Goal: Transaction & Acquisition: Purchase product/service

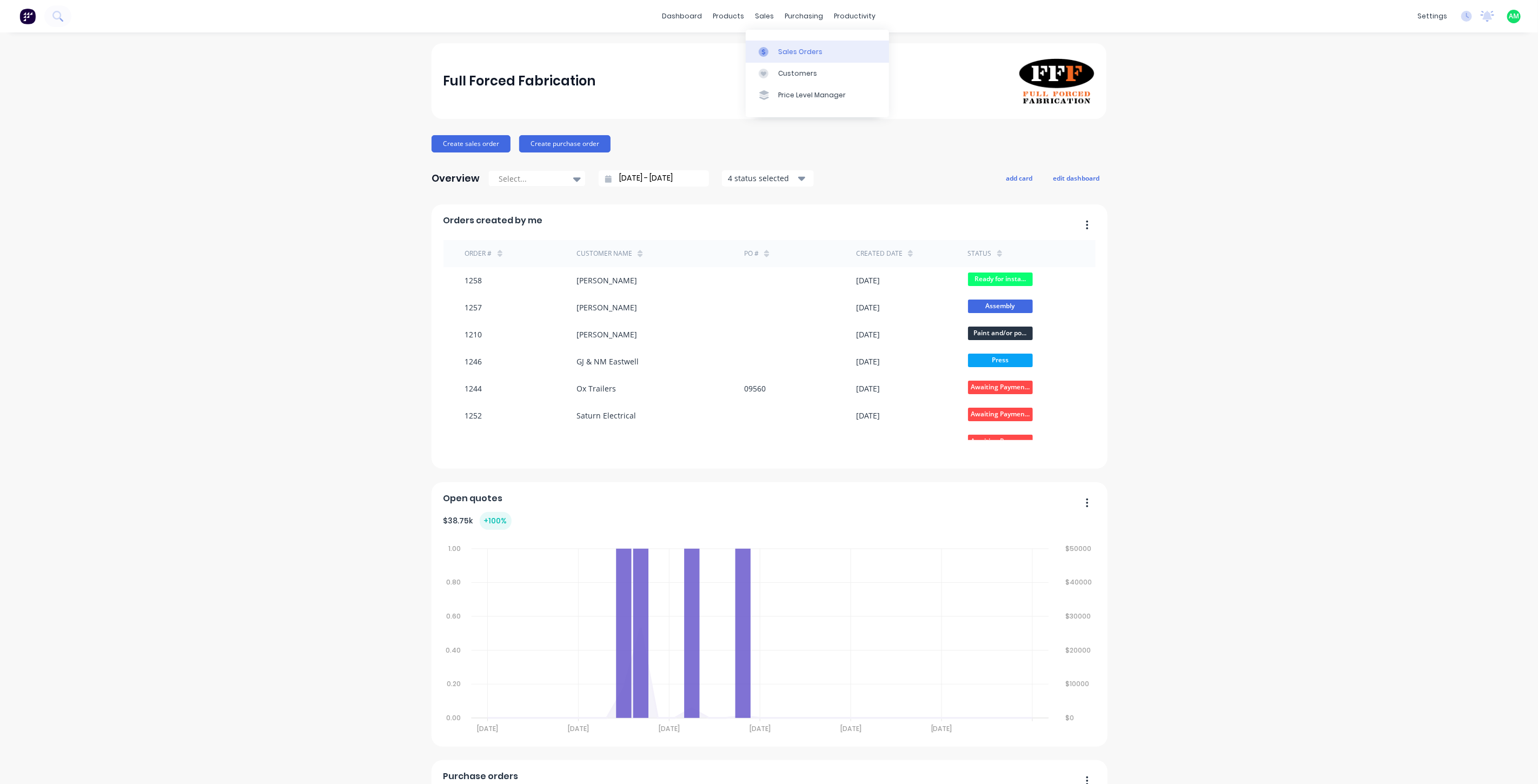
click at [774, 44] on link "Sales Orders" at bounding box center [818, 51] width 143 height 22
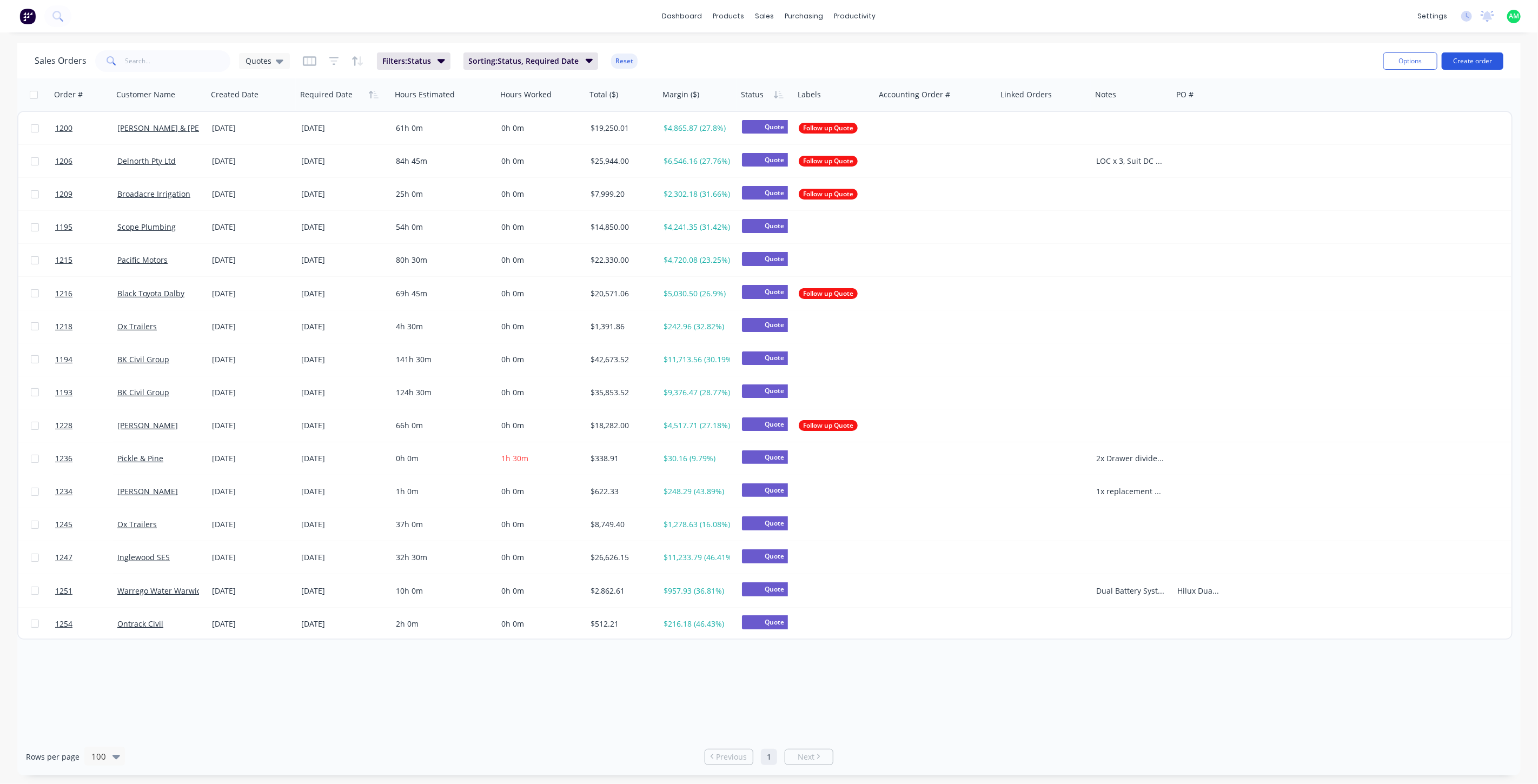
click at [1468, 62] on button "Create order" at bounding box center [1473, 61] width 61 height 17
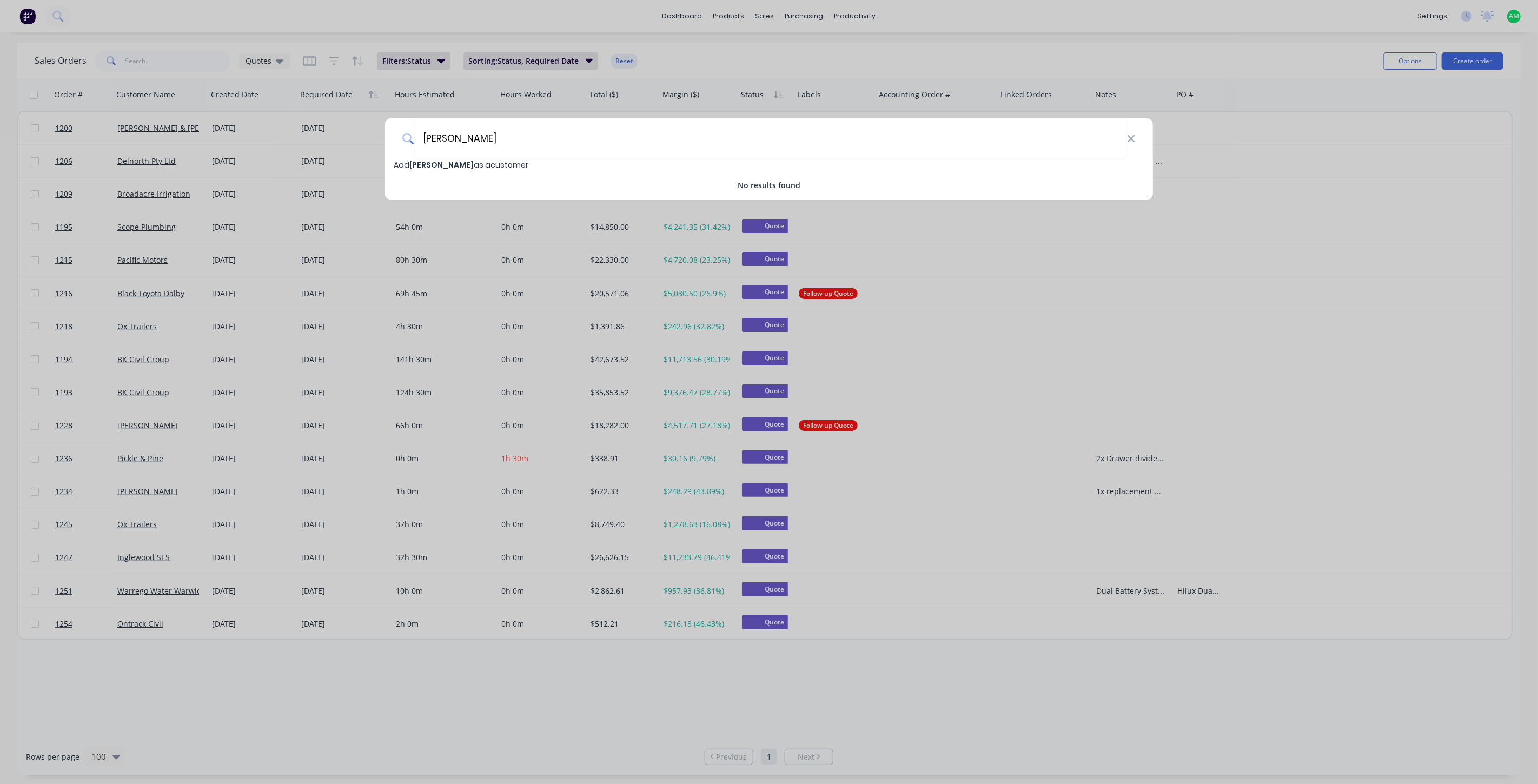
type input "[PERSON_NAME]"
click at [476, 160] on span "Add [PERSON_NAME] as a customer" at bounding box center [460, 165] width 134 height 11
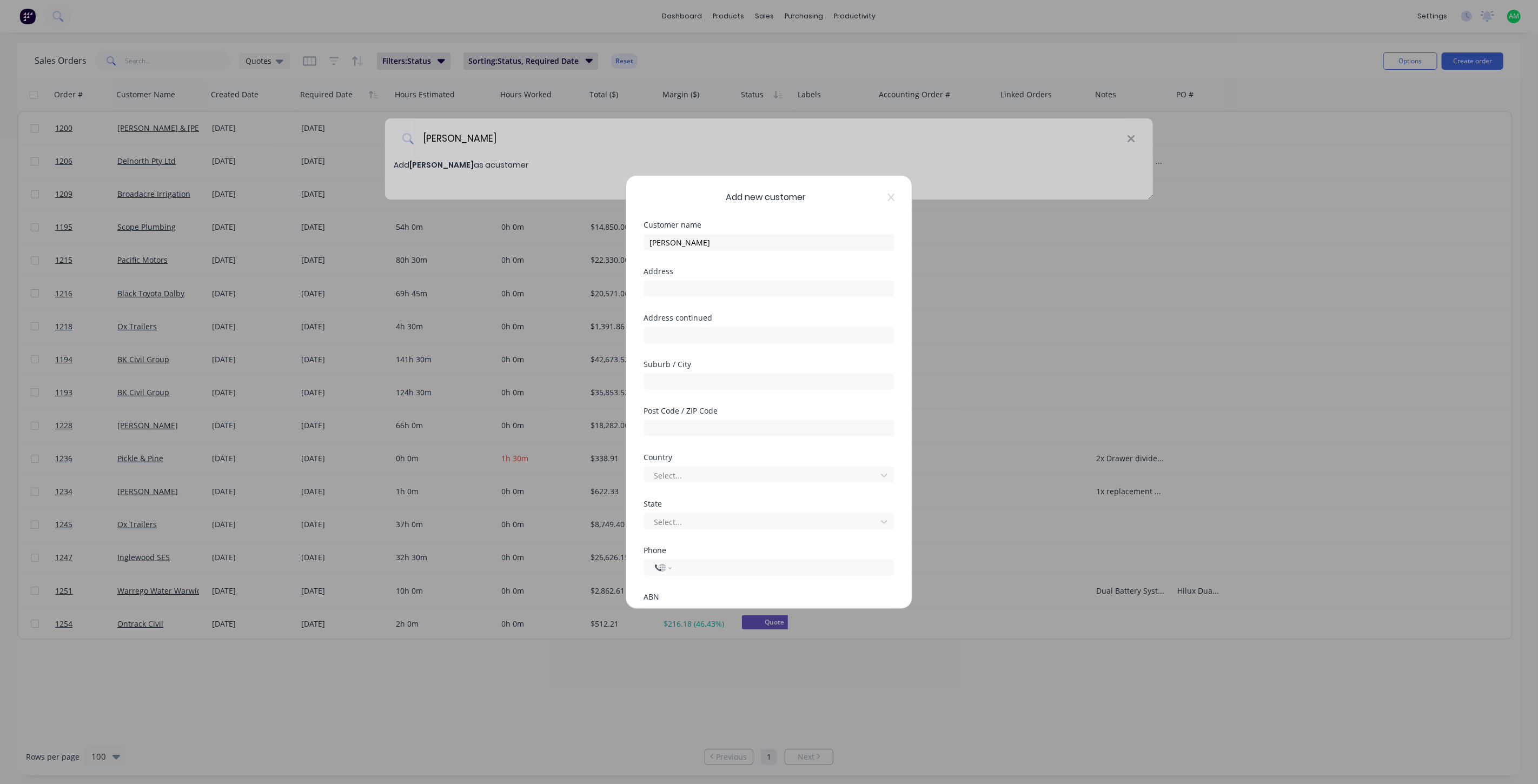
select select "AU"
drag, startPoint x: 651, startPoint y: 549, endPoint x: 706, endPoint y: 579, distance: 62.6
click at [651, 549] on div at bounding box center [648, 554] width 22 height 22
click at [710, 580] on button "Save" at bounding box center [735, 584] width 59 height 17
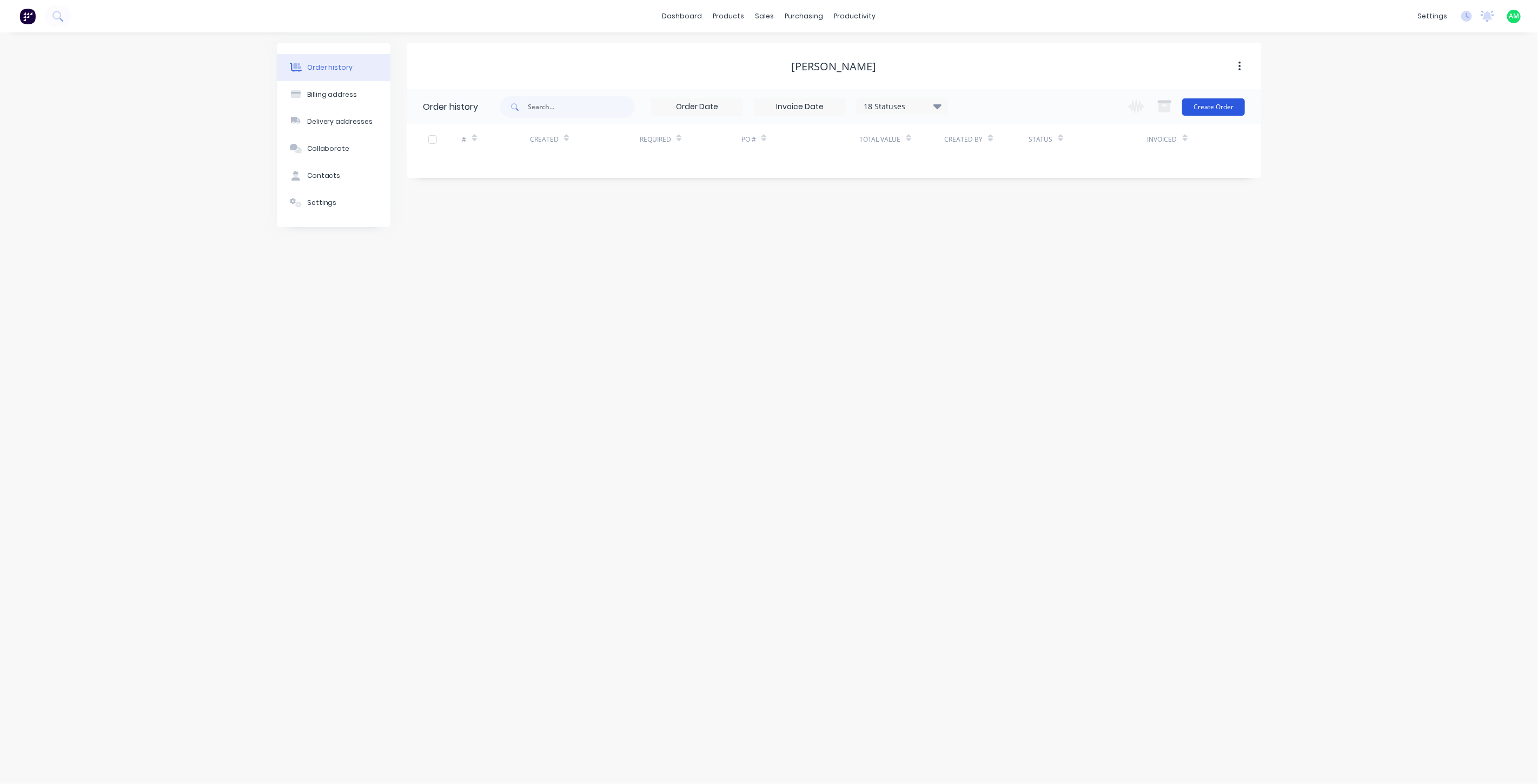
click at [1228, 99] on button "Create Order" at bounding box center [1214, 106] width 63 height 17
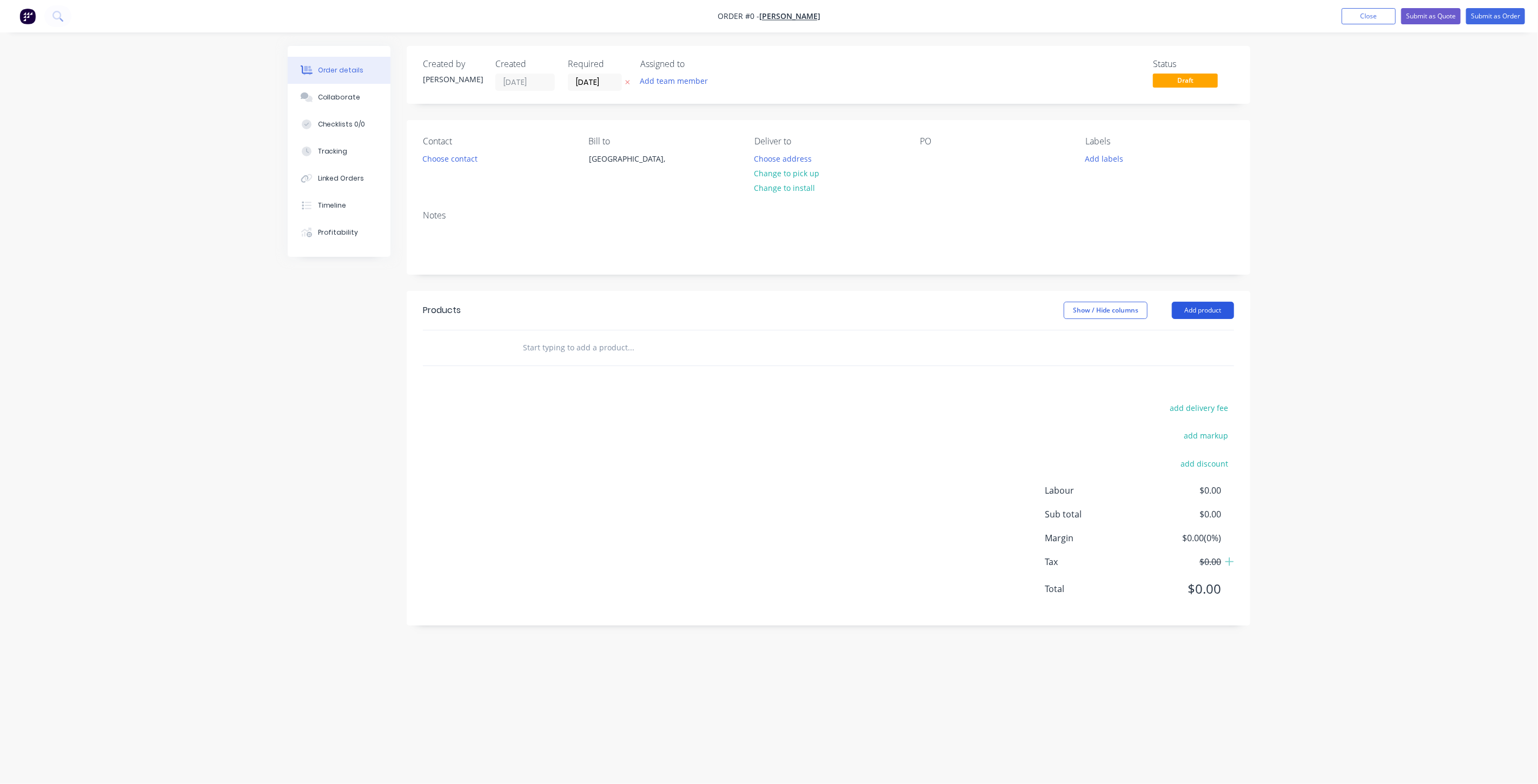
click at [1199, 311] on button "Add product" at bounding box center [1203, 310] width 62 height 17
click at [1179, 340] on div "Product catalogue" at bounding box center [1183, 337] width 83 height 16
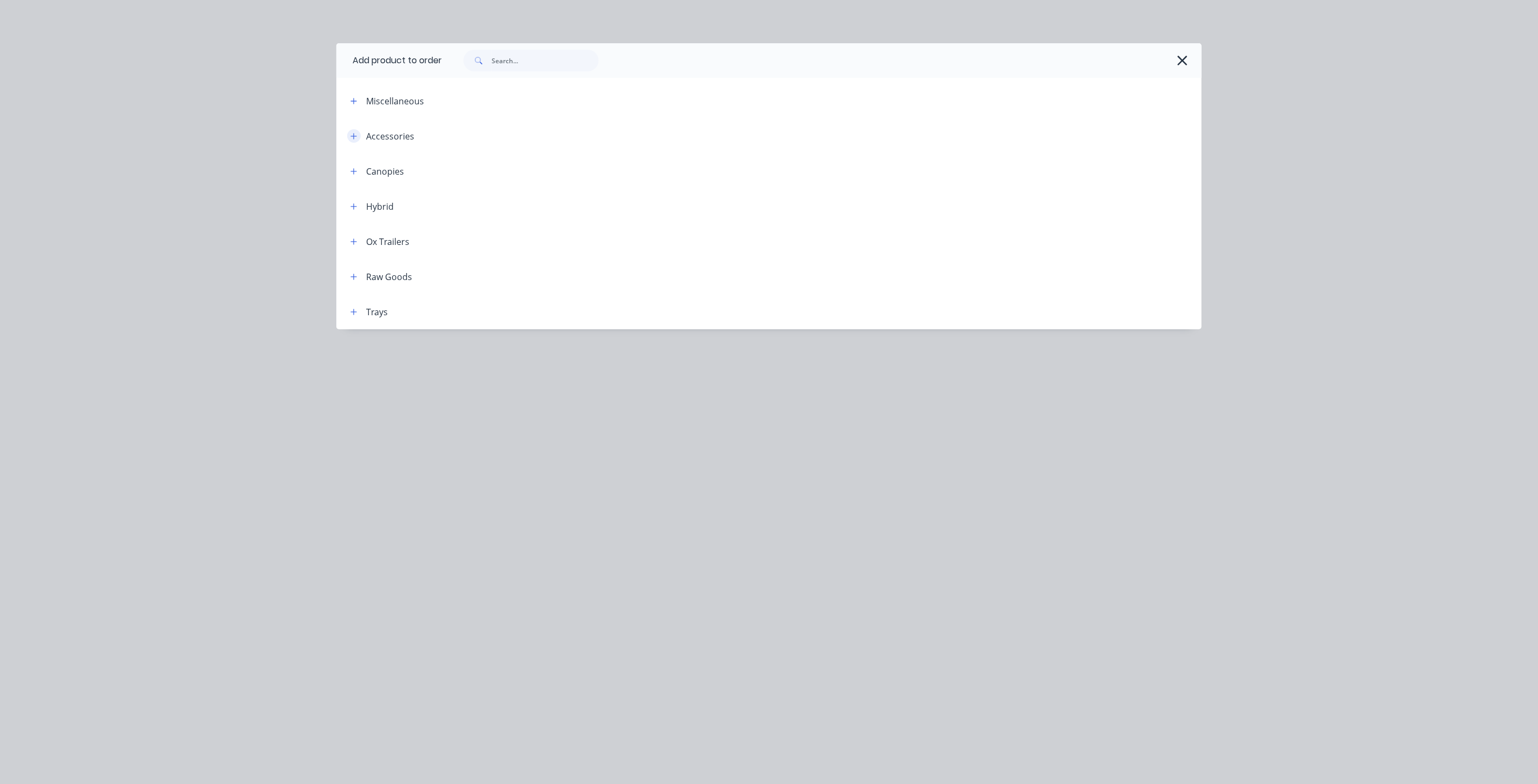
click at [355, 136] on icon "button" at bounding box center [354, 136] width 7 height 7
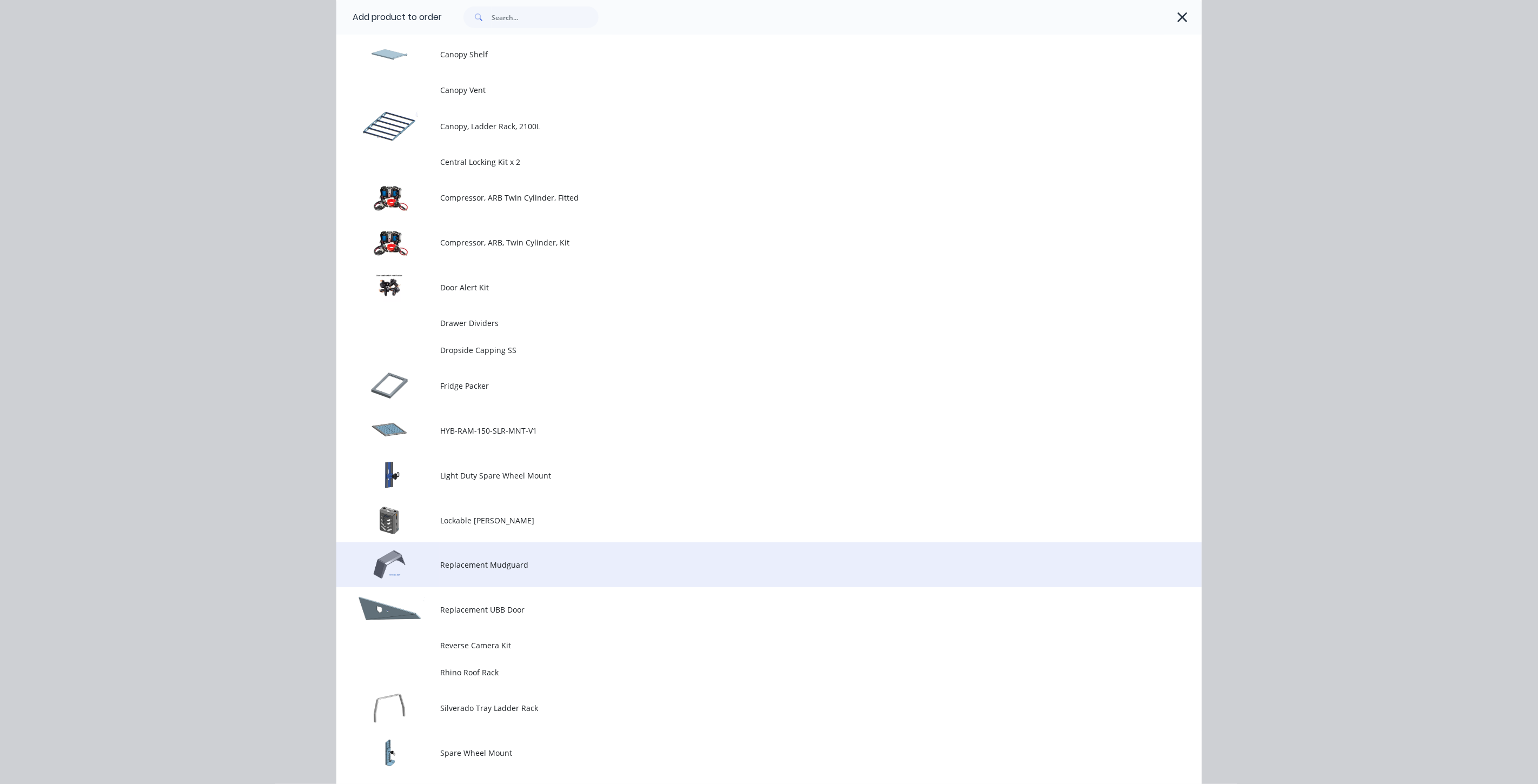
scroll to position [480, 0]
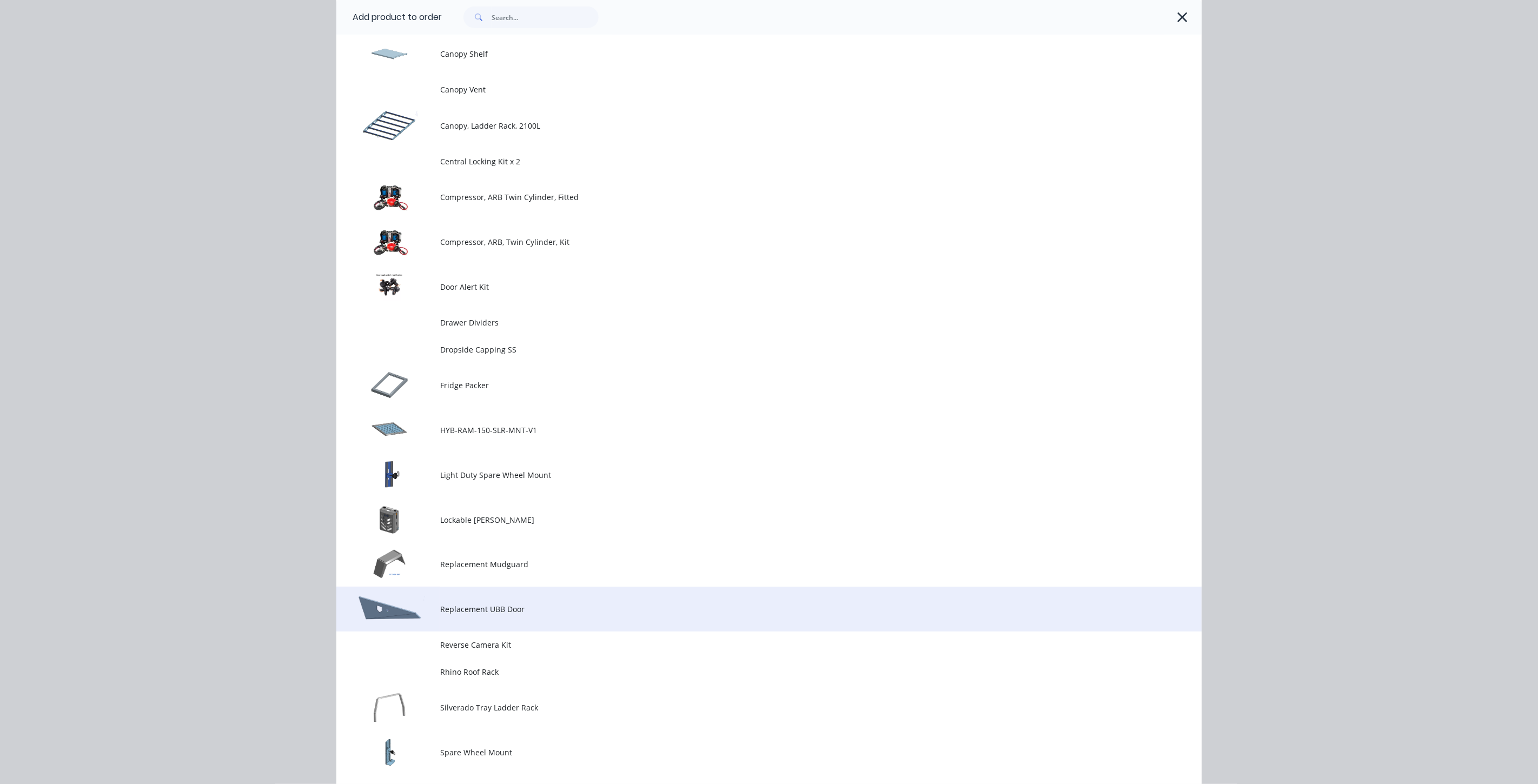
click at [512, 604] on span "Replacement UBB Door" at bounding box center [745, 609] width 609 height 12
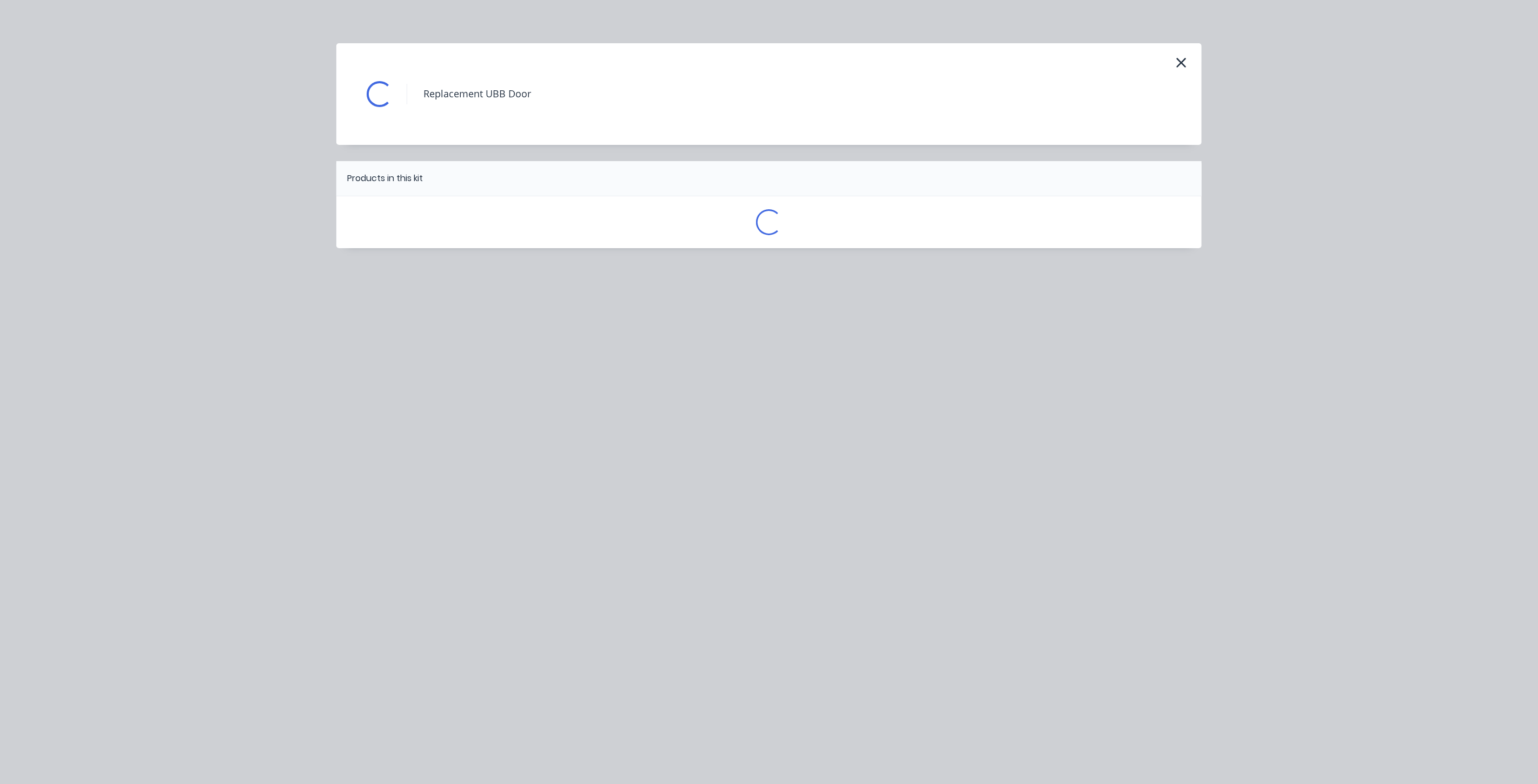
scroll to position [0, 0]
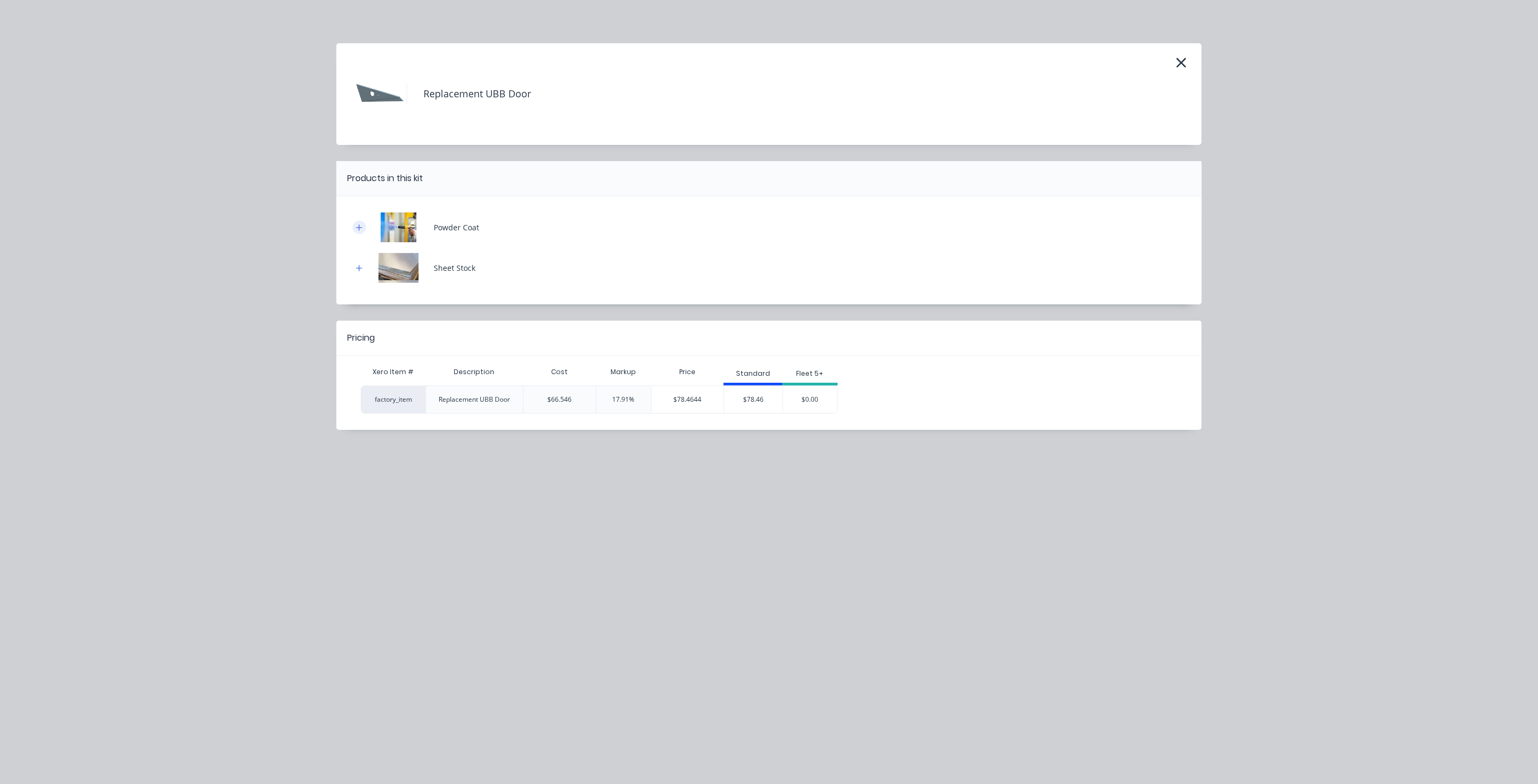
click at [358, 224] on icon "button" at bounding box center [359, 227] width 7 height 7
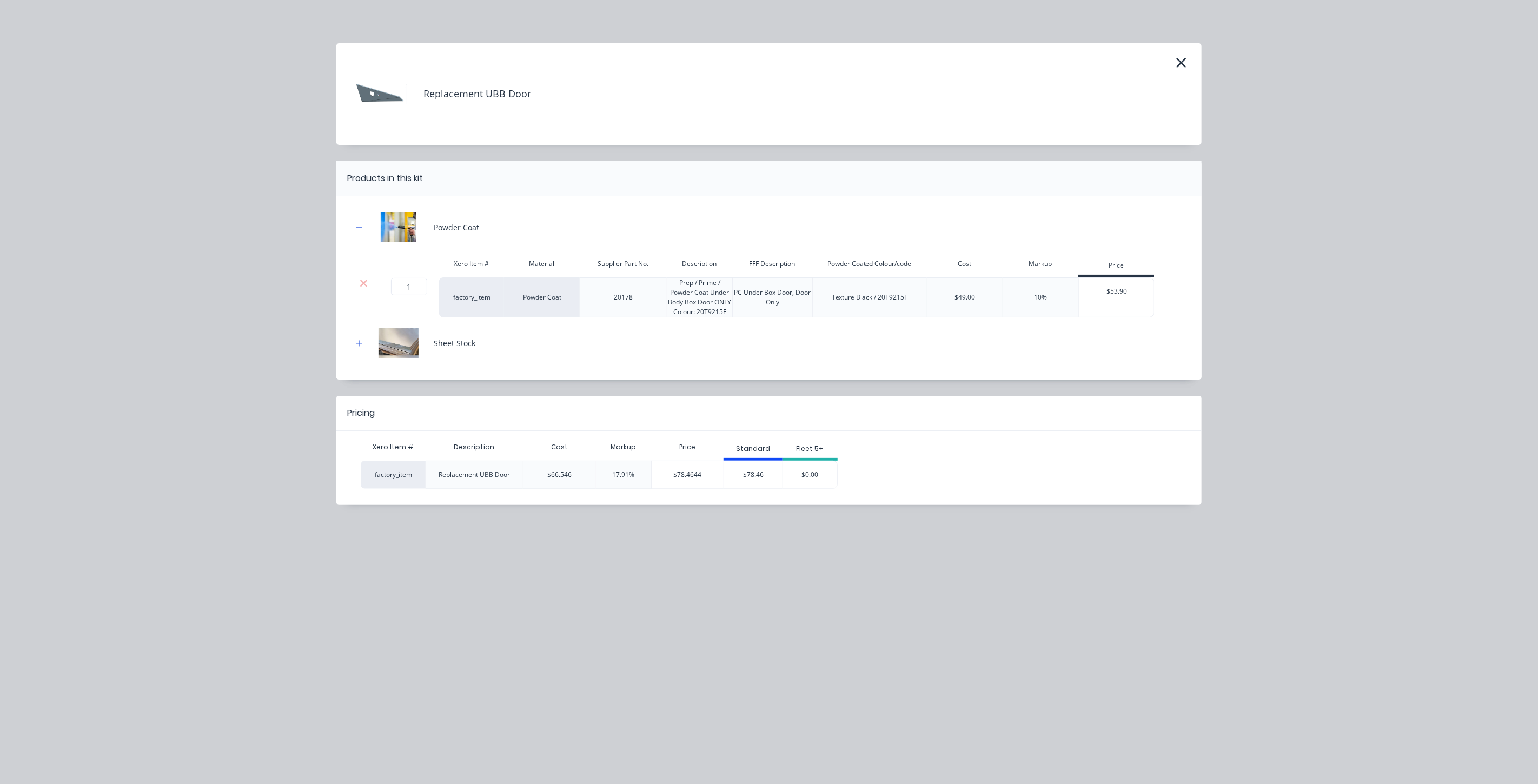
click at [355, 221] on div at bounding box center [359, 228] width 14 height 14
click at [354, 223] on button "button" at bounding box center [359, 228] width 14 height 14
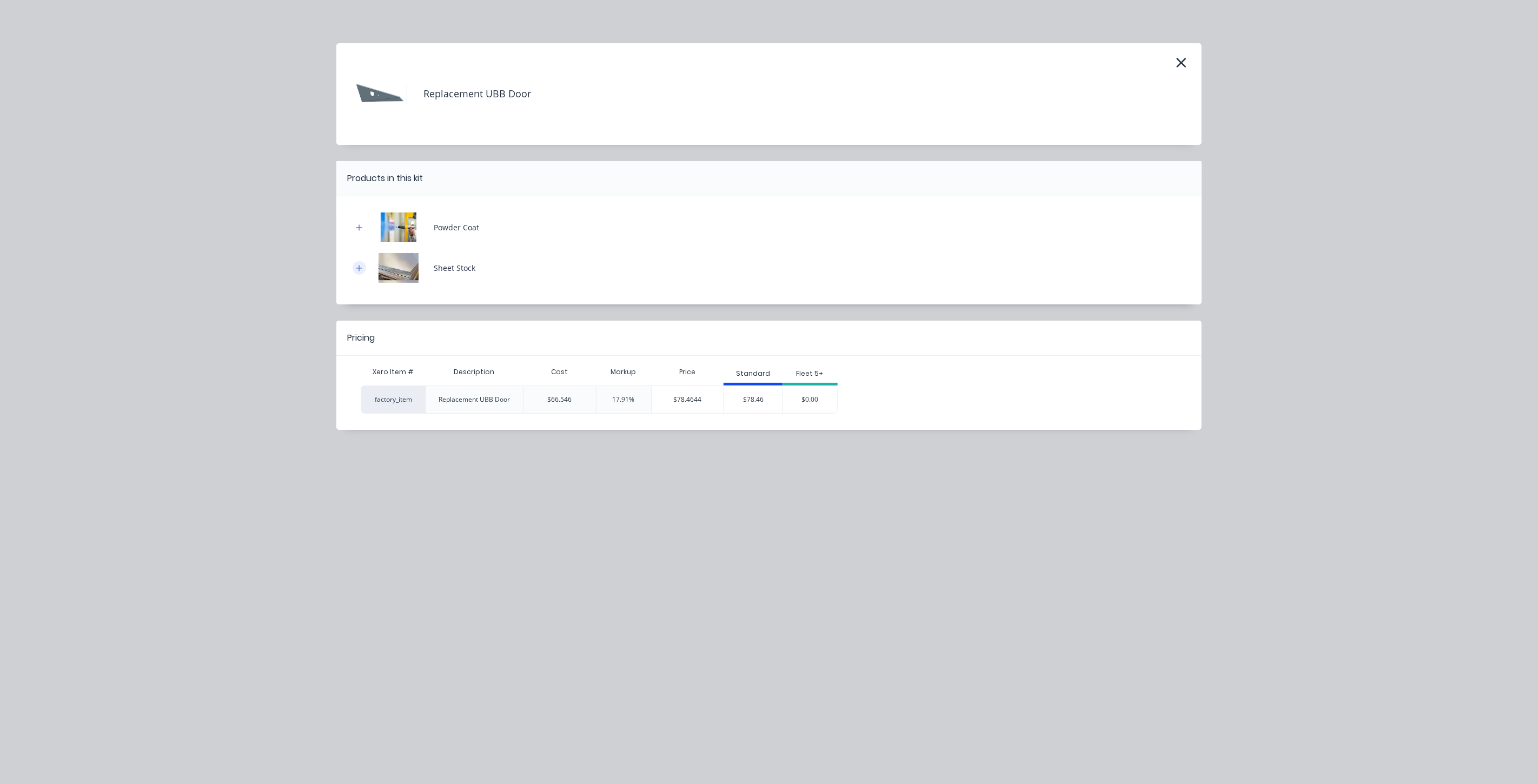
click at [360, 265] on icon "button" at bounding box center [359, 268] width 7 height 7
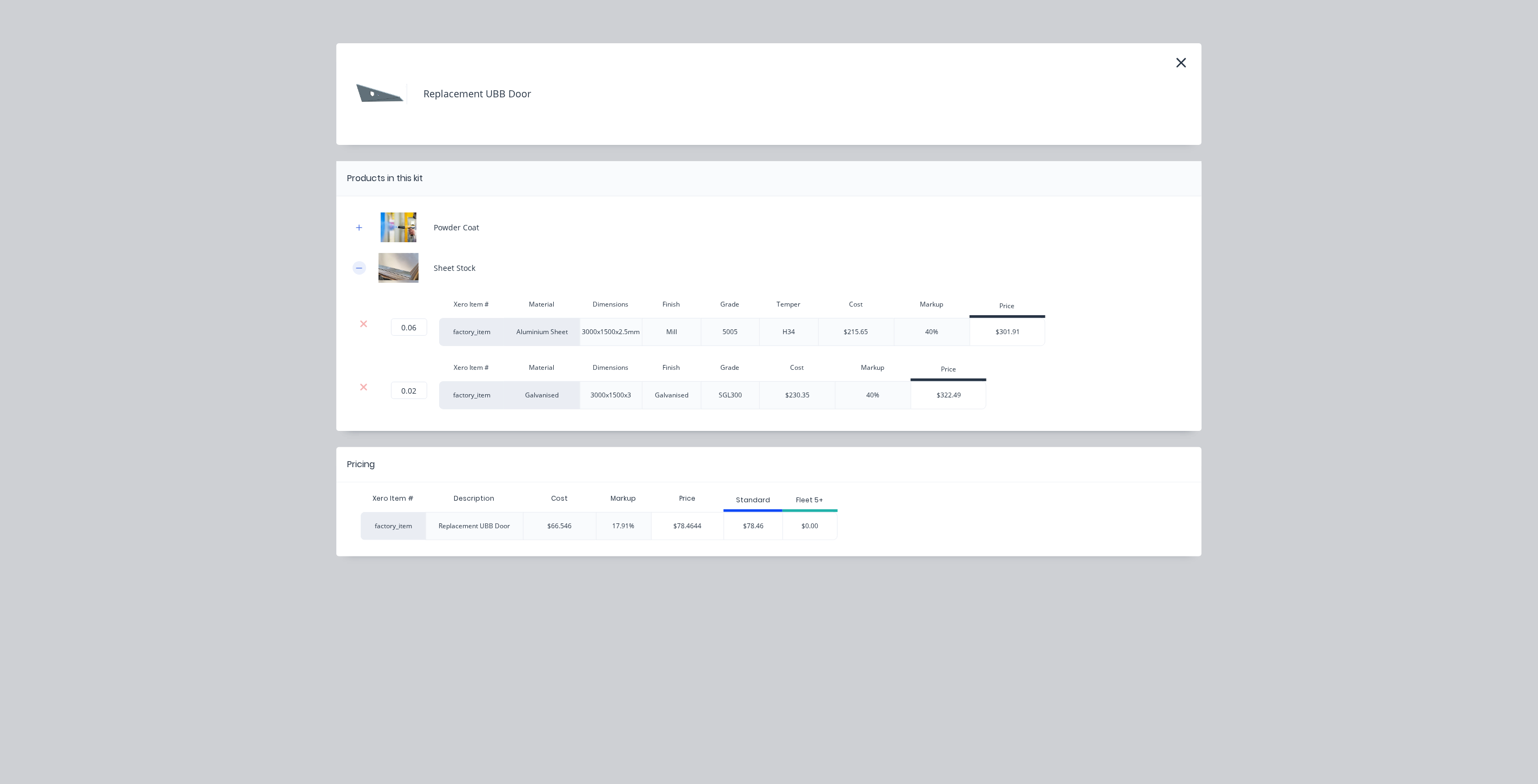
click at [357, 262] on button "button" at bounding box center [359, 268] width 14 height 14
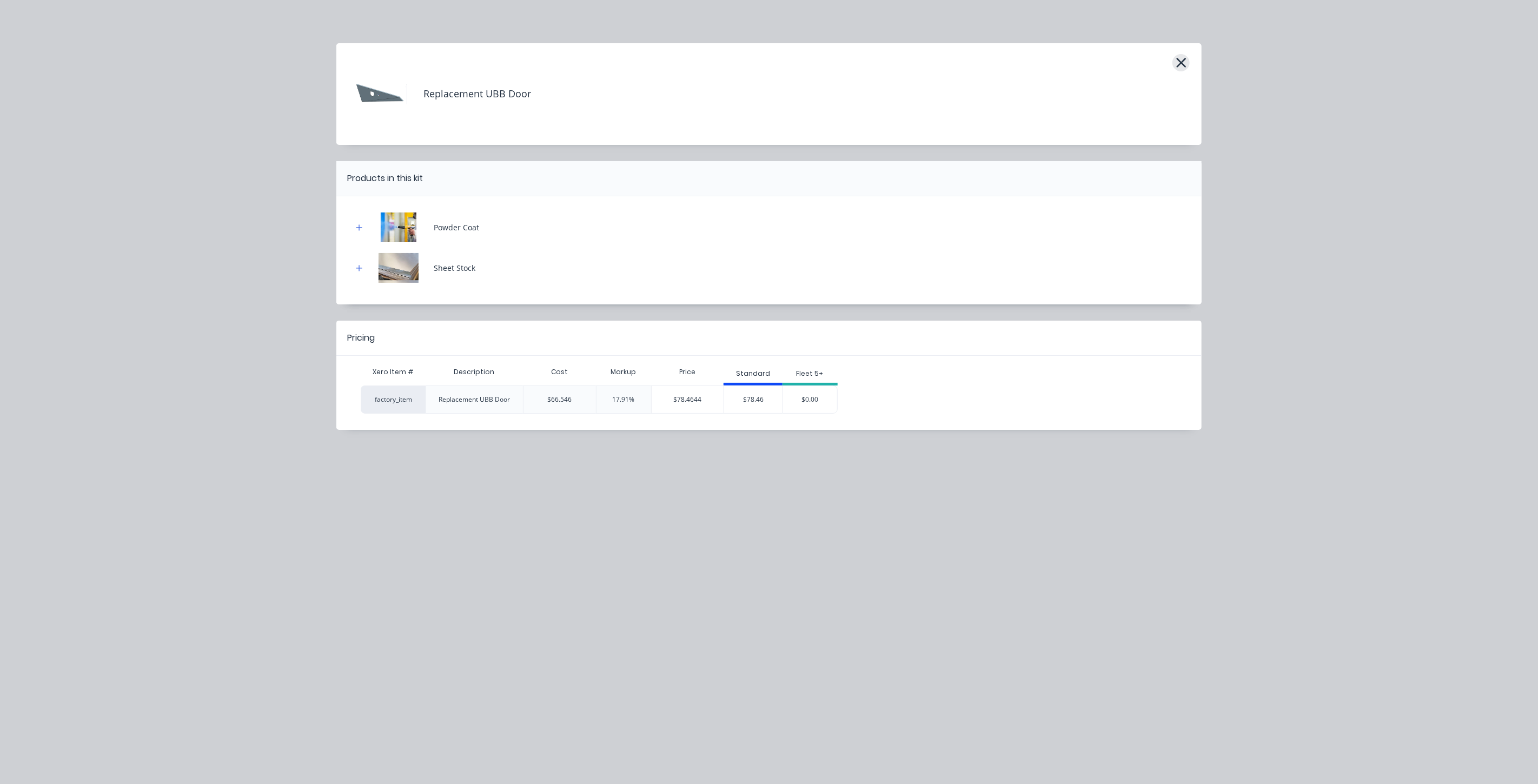
click at [1179, 65] on icon "button" at bounding box center [1181, 63] width 12 height 15
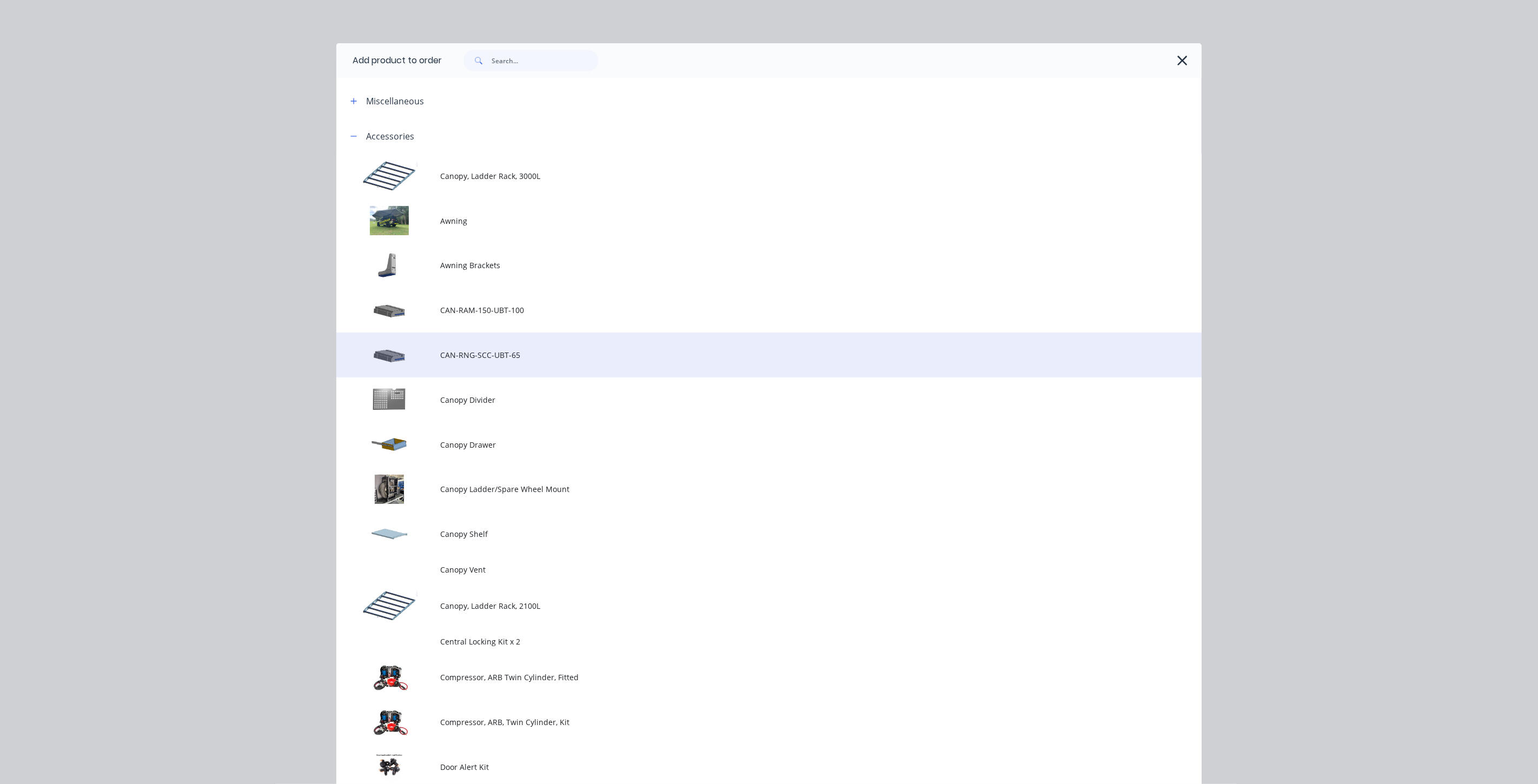
scroll to position [118, 0]
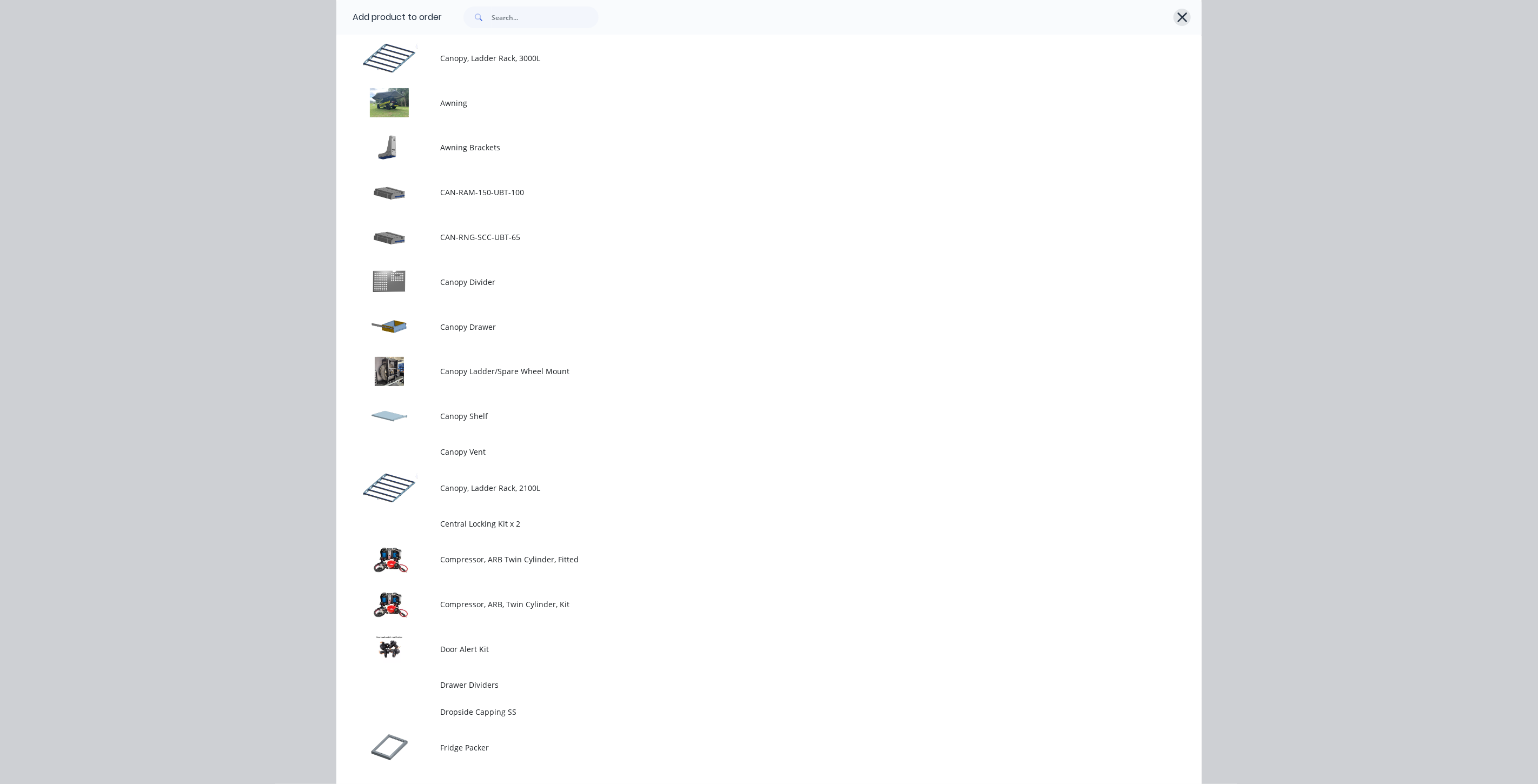
click at [1183, 19] on icon "button" at bounding box center [1183, 17] width 12 height 15
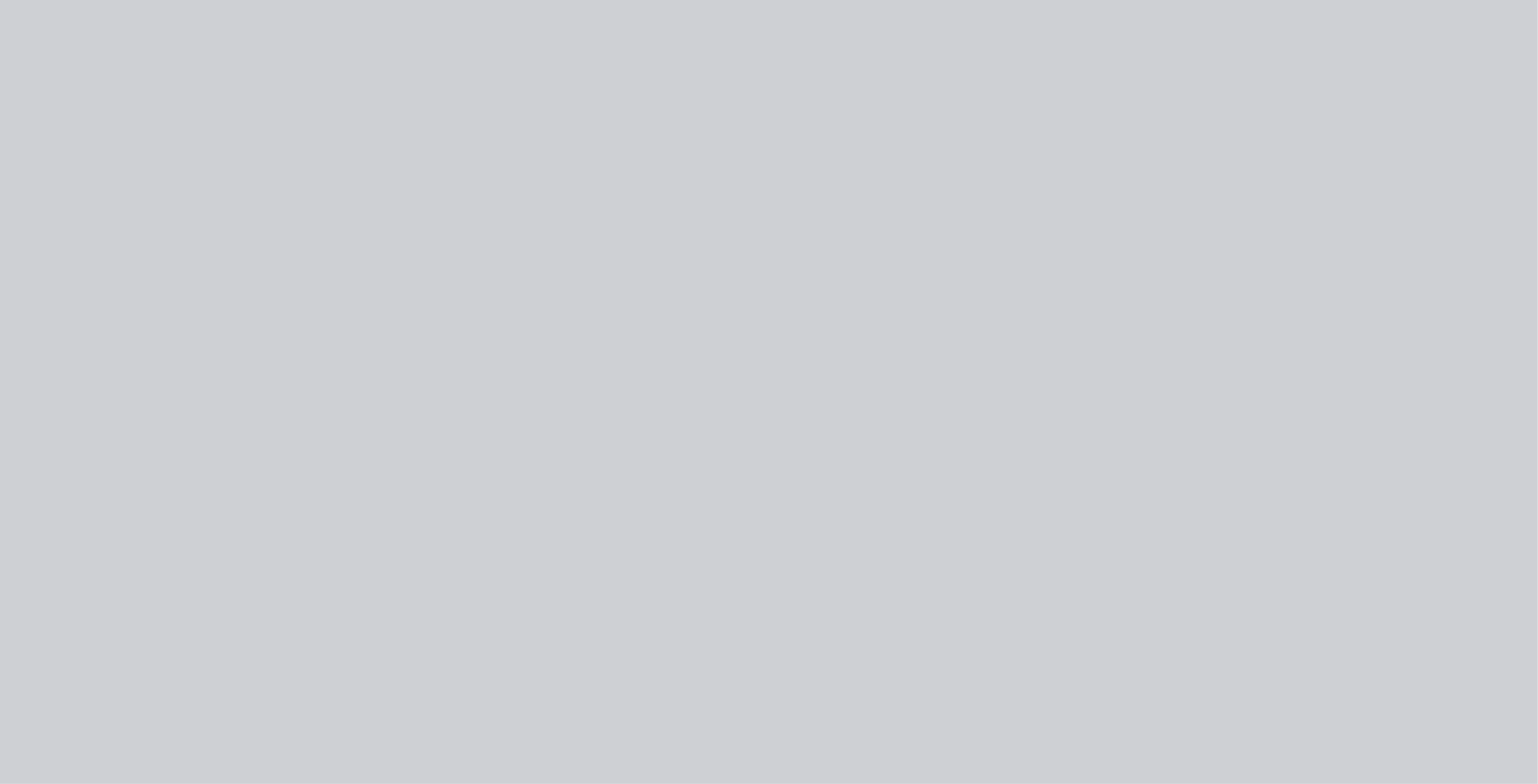
scroll to position [0, 0]
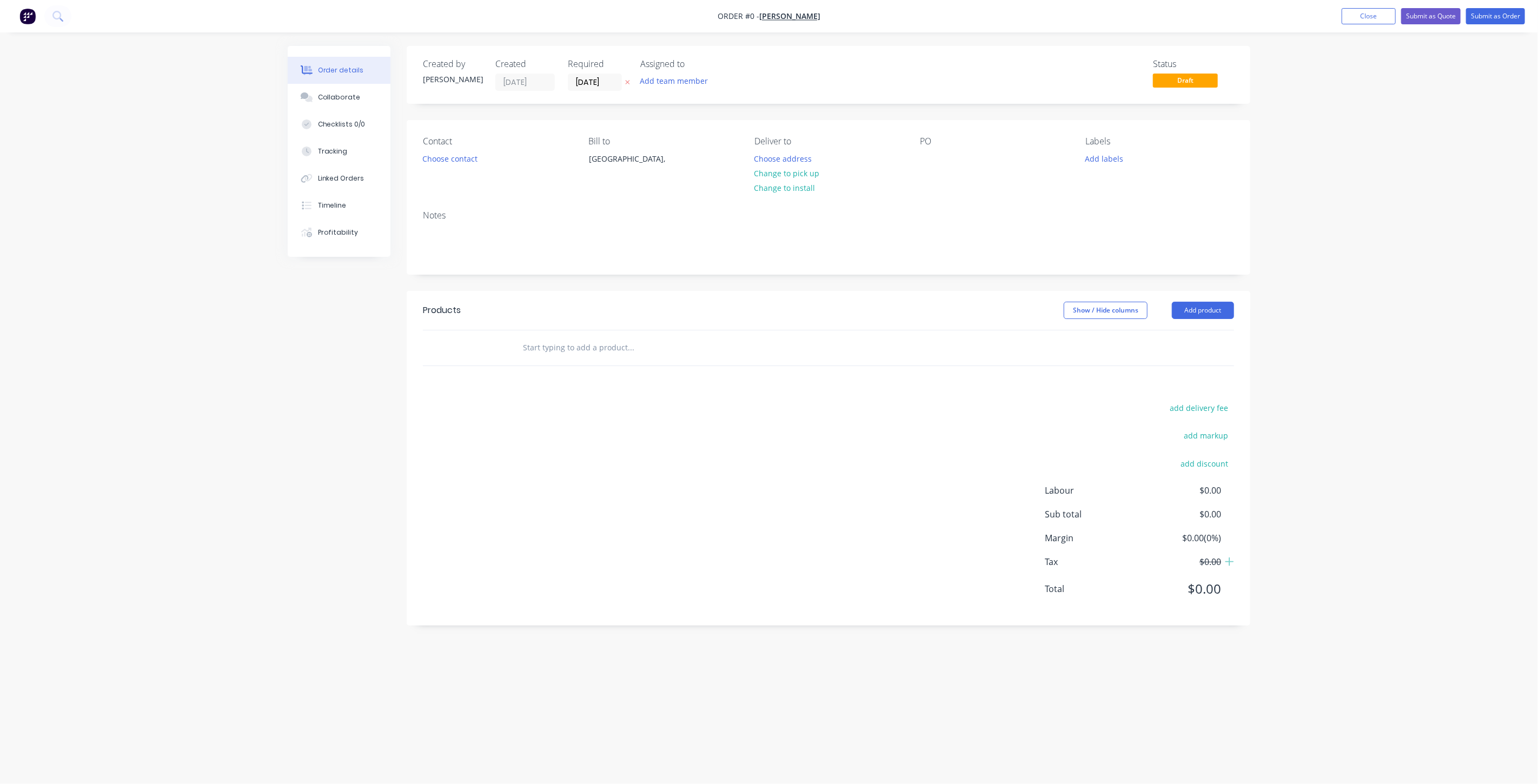
drag, startPoint x: 1204, startPoint y: 312, endPoint x: 1201, endPoint y: 322, distance: 10.4
click at [1204, 312] on button "Add product" at bounding box center [1203, 310] width 62 height 17
click at [1177, 338] on div "Product catalogue" at bounding box center [1183, 337] width 83 height 16
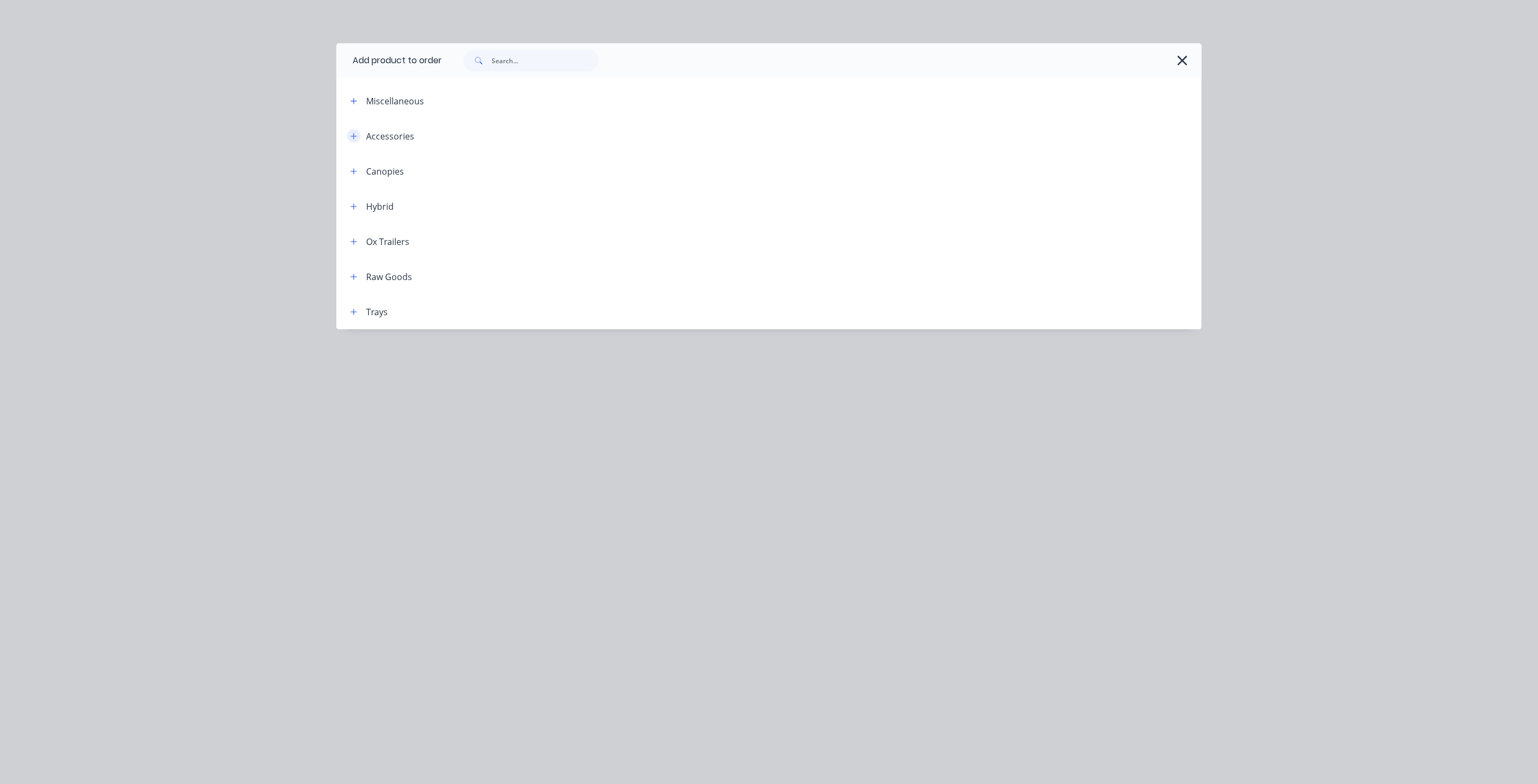
click at [356, 133] on icon "button" at bounding box center [354, 136] width 7 height 7
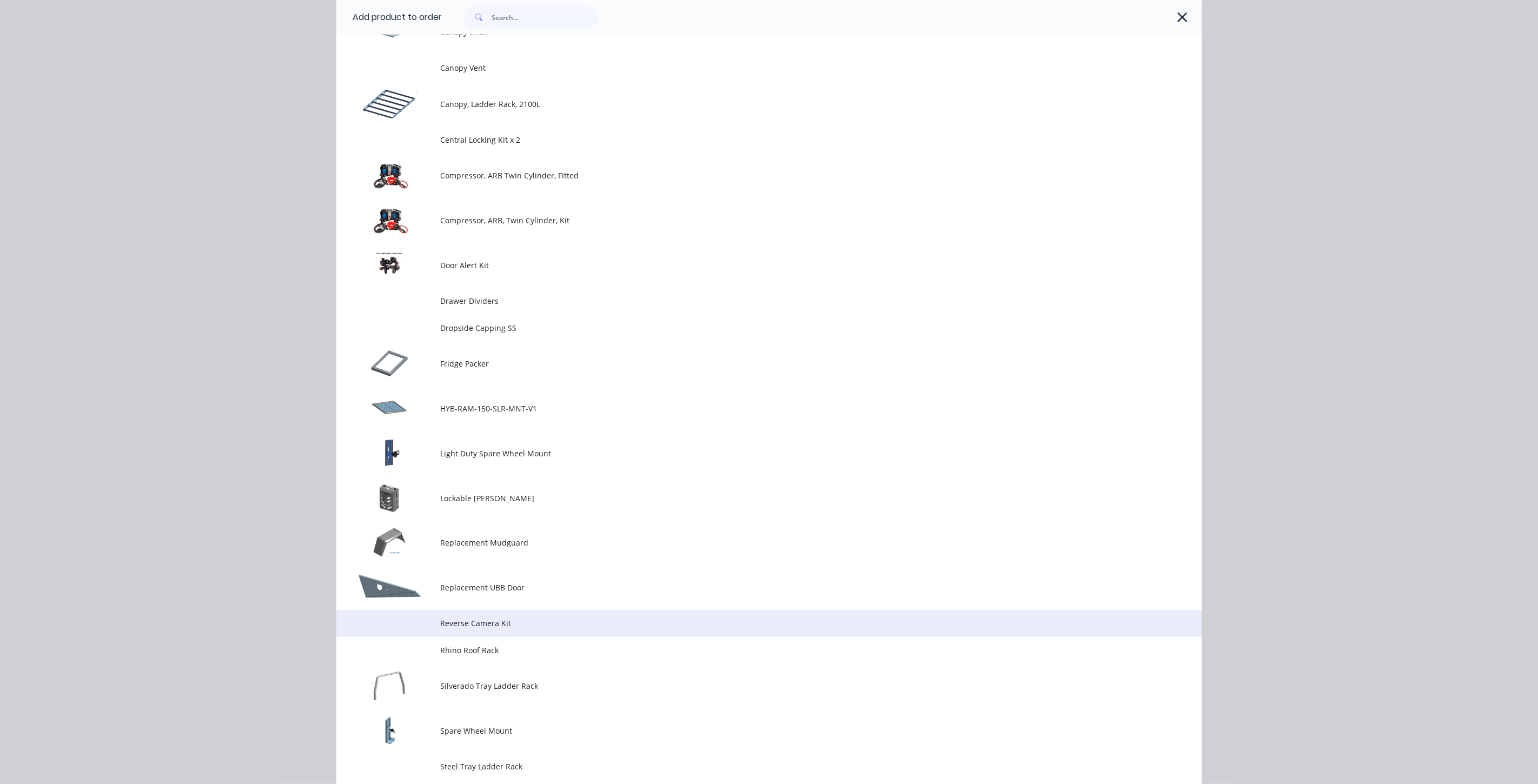
scroll to position [521, 0]
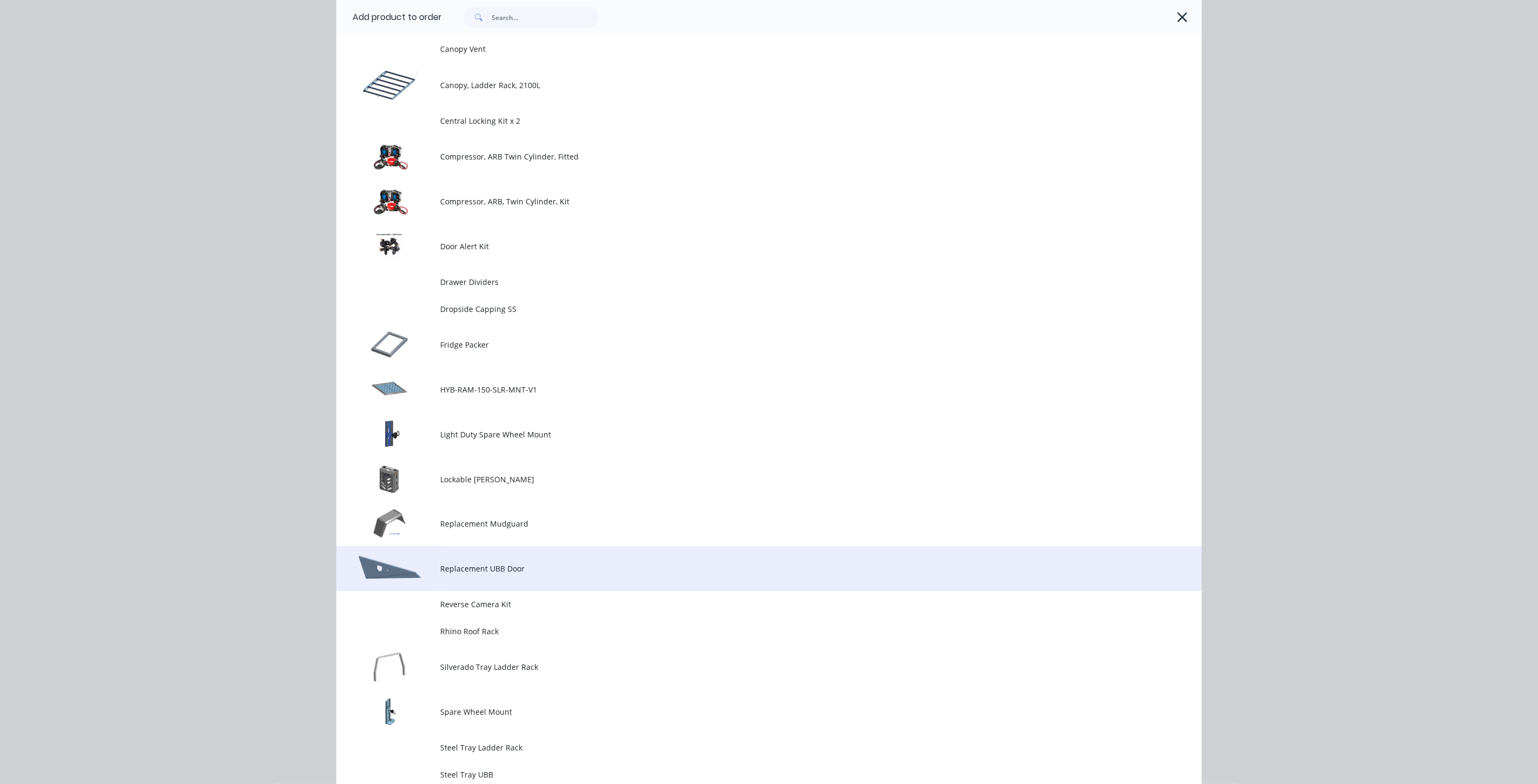
click at [488, 564] on span "Replacement UBB Door" at bounding box center [745, 569] width 609 height 12
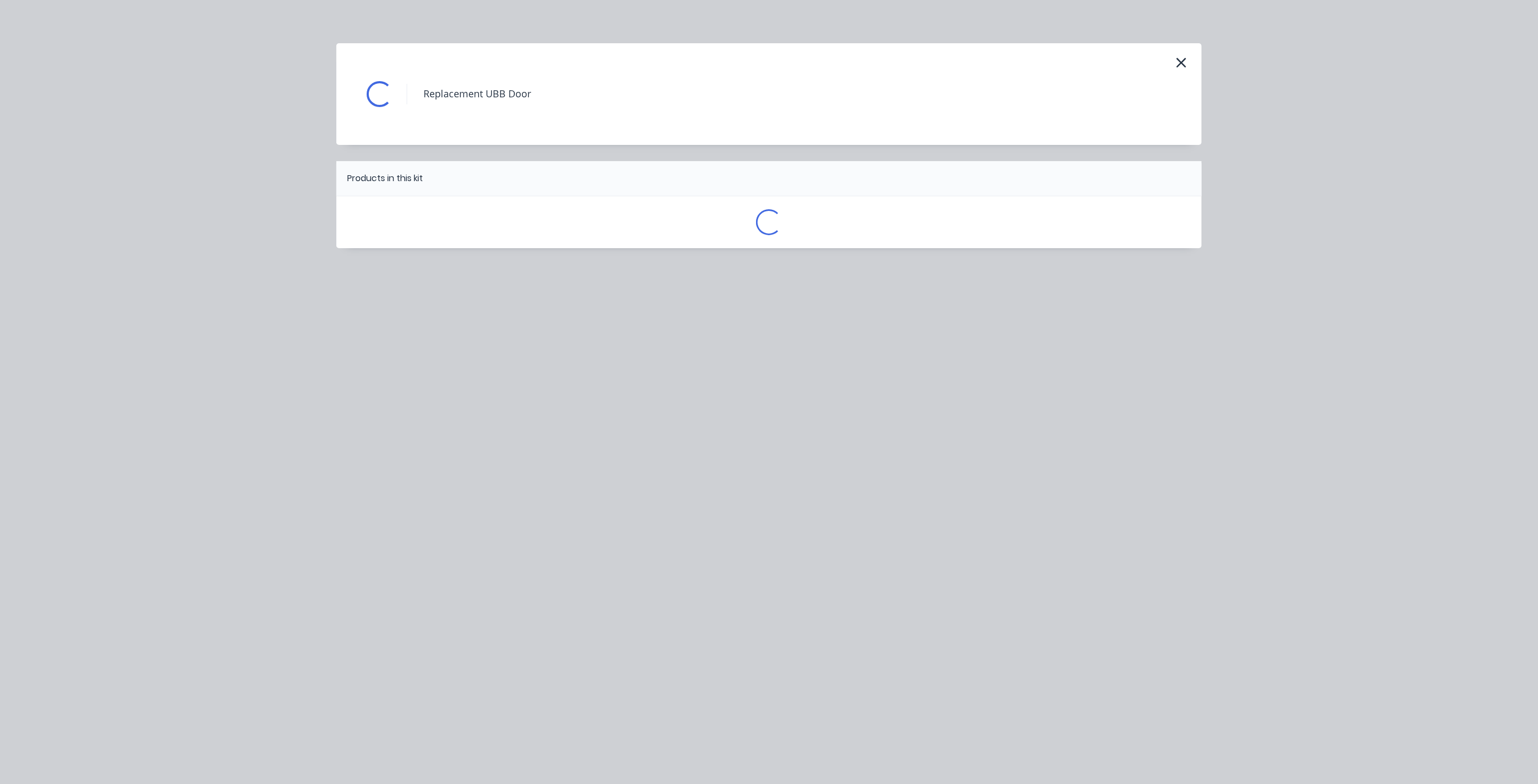
scroll to position [0, 0]
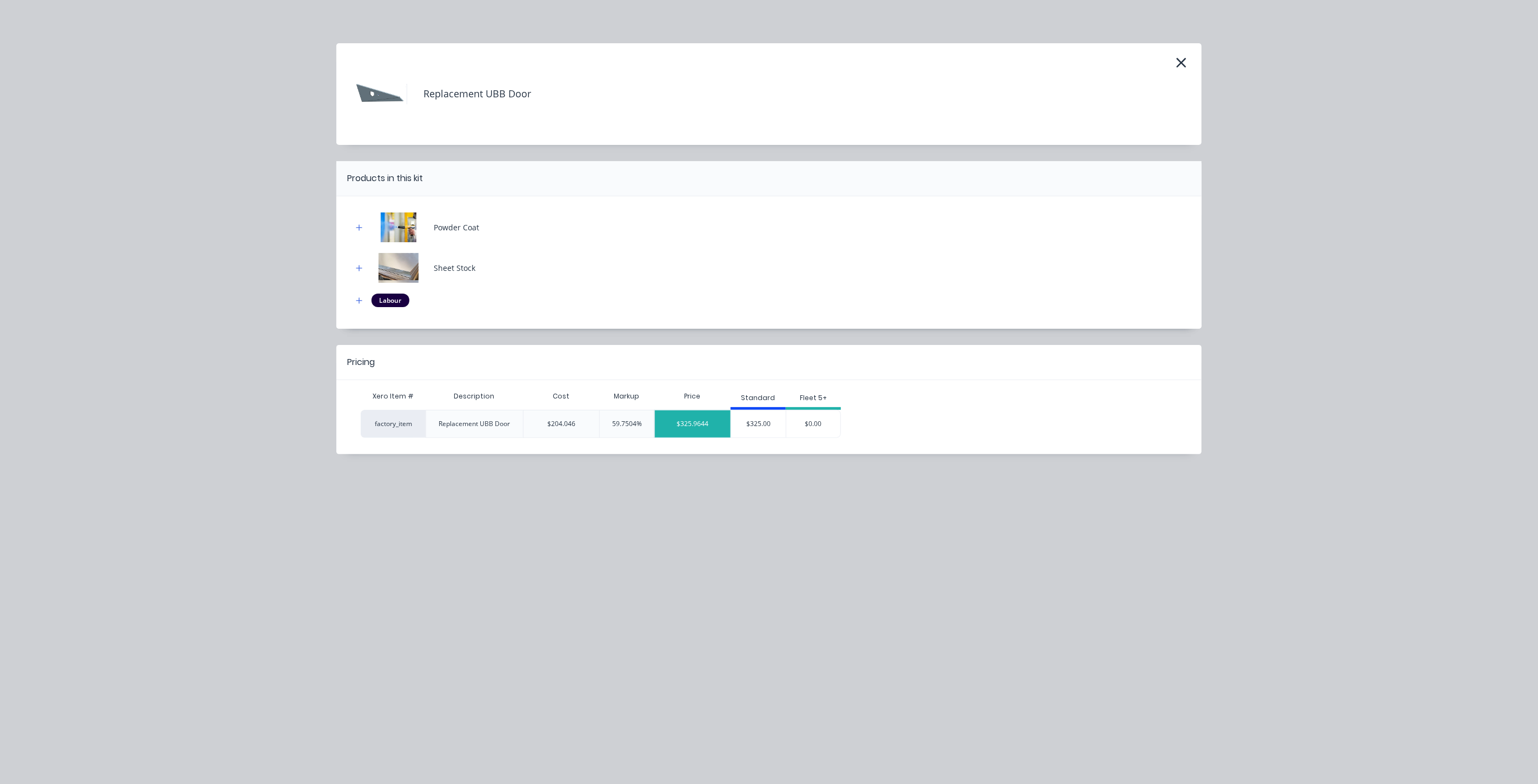
click at [702, 425] on div "$325.9644" at bounding box center [692, 424] width 76 height 27
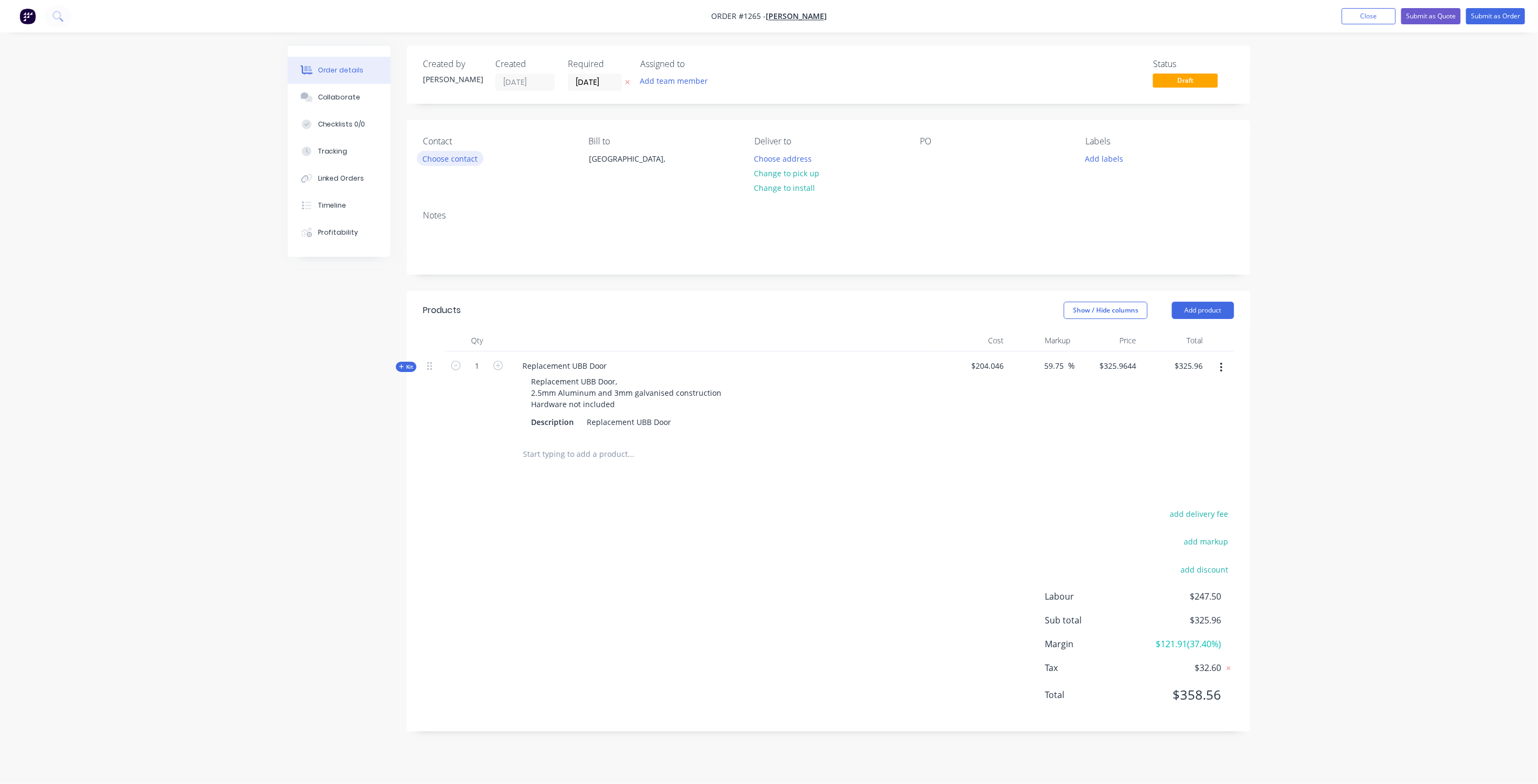
click at [441, 155] on button "Choose contact" at bounding box center [450, 157] width 67 height 14
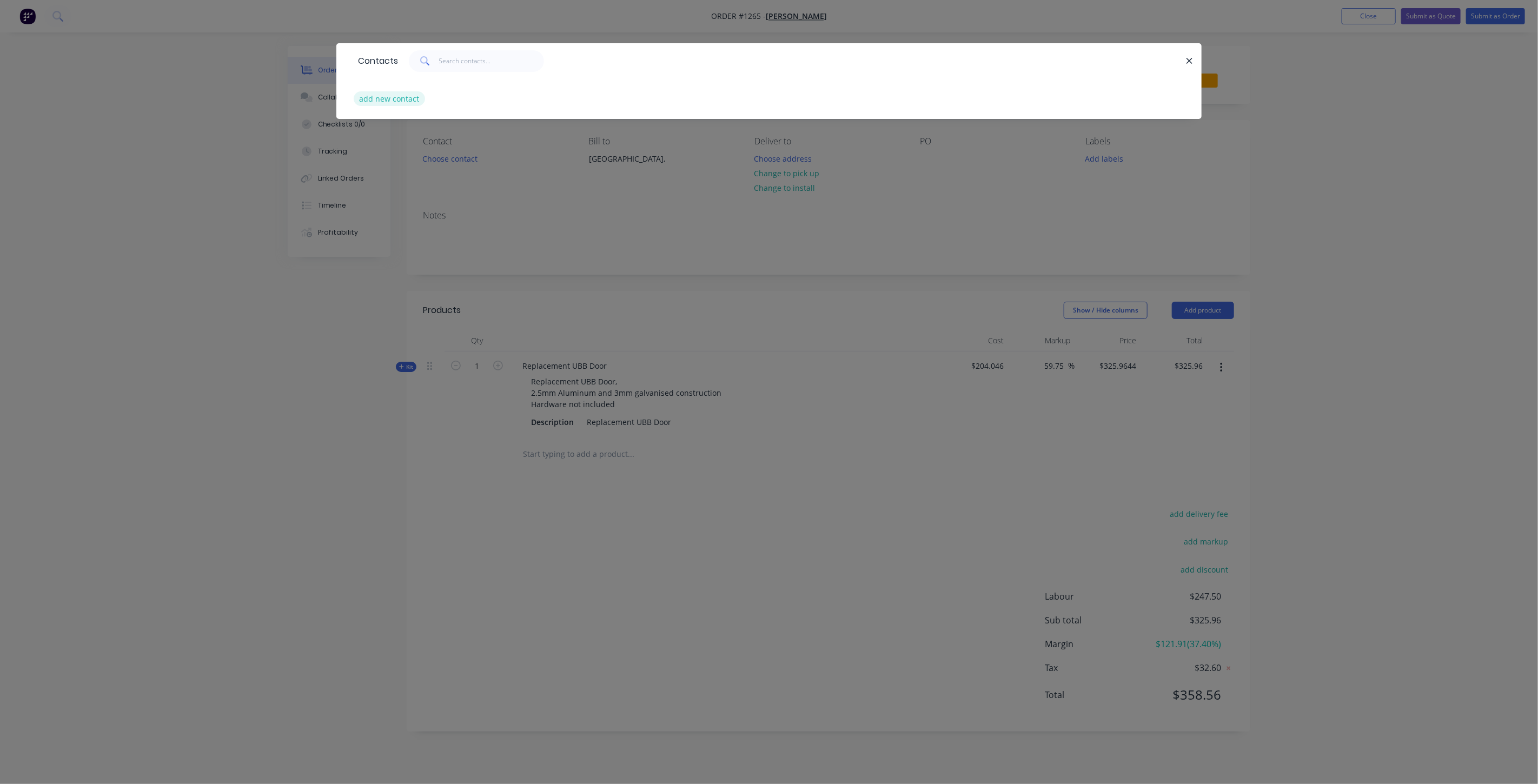
click at [375, 97] on button "add new contact" at bounding box center [389, 98] width 72 height 14
select select "AU"
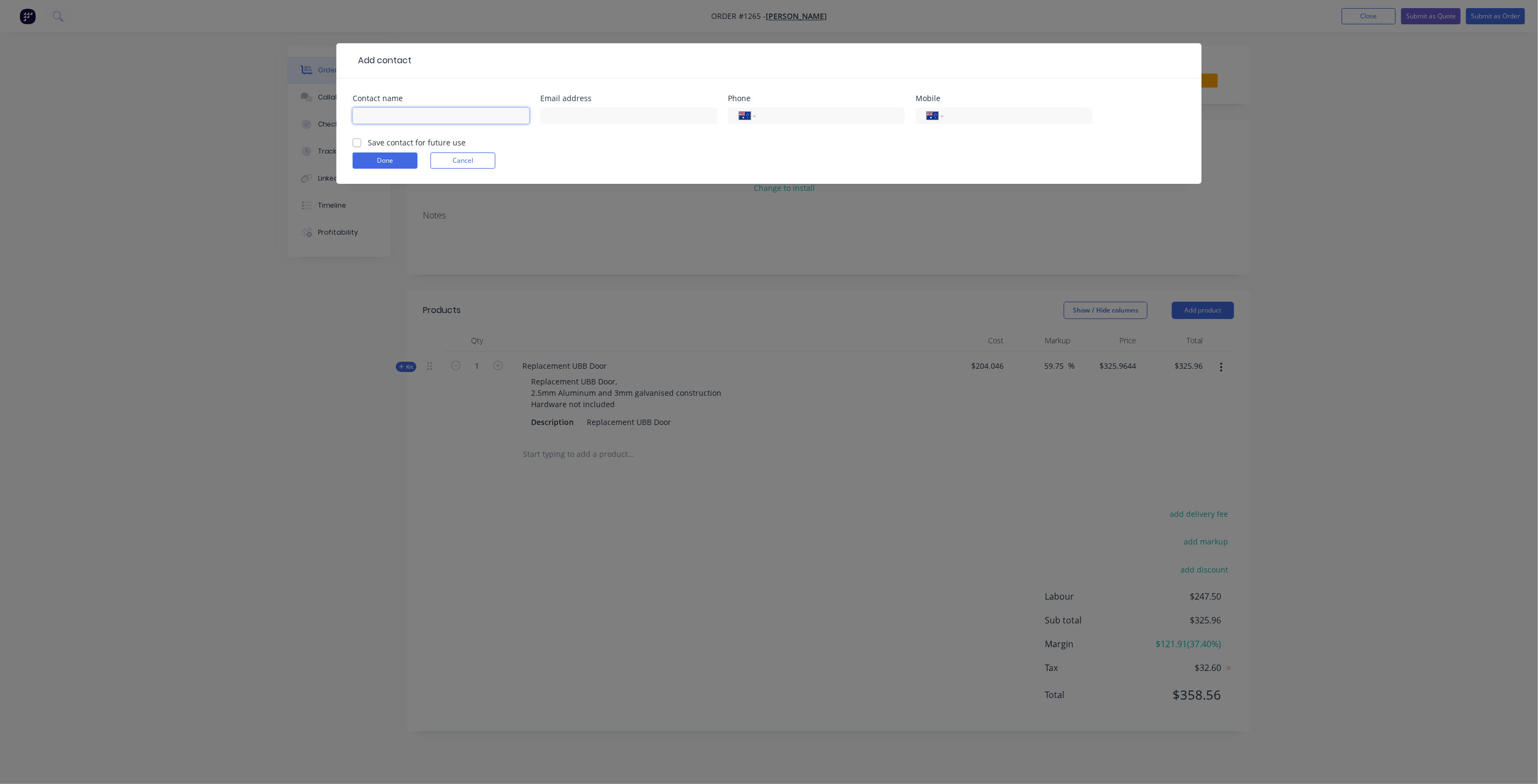
click at [398, 119] on input "text" at bounding box center [441, 116] width 177 height 16
type input "[PERSON_NAME]"
click at [603, 118] on input "text" at bounding box center [628, 116] width 177 height 16
paste input "[PERSON_NAME][EMAIL_ADDRESS][DOMAIN_NAME]"
type input "[PERSON_NAME][EMAIL_ADDRESS][DOMAIN_NAME]"
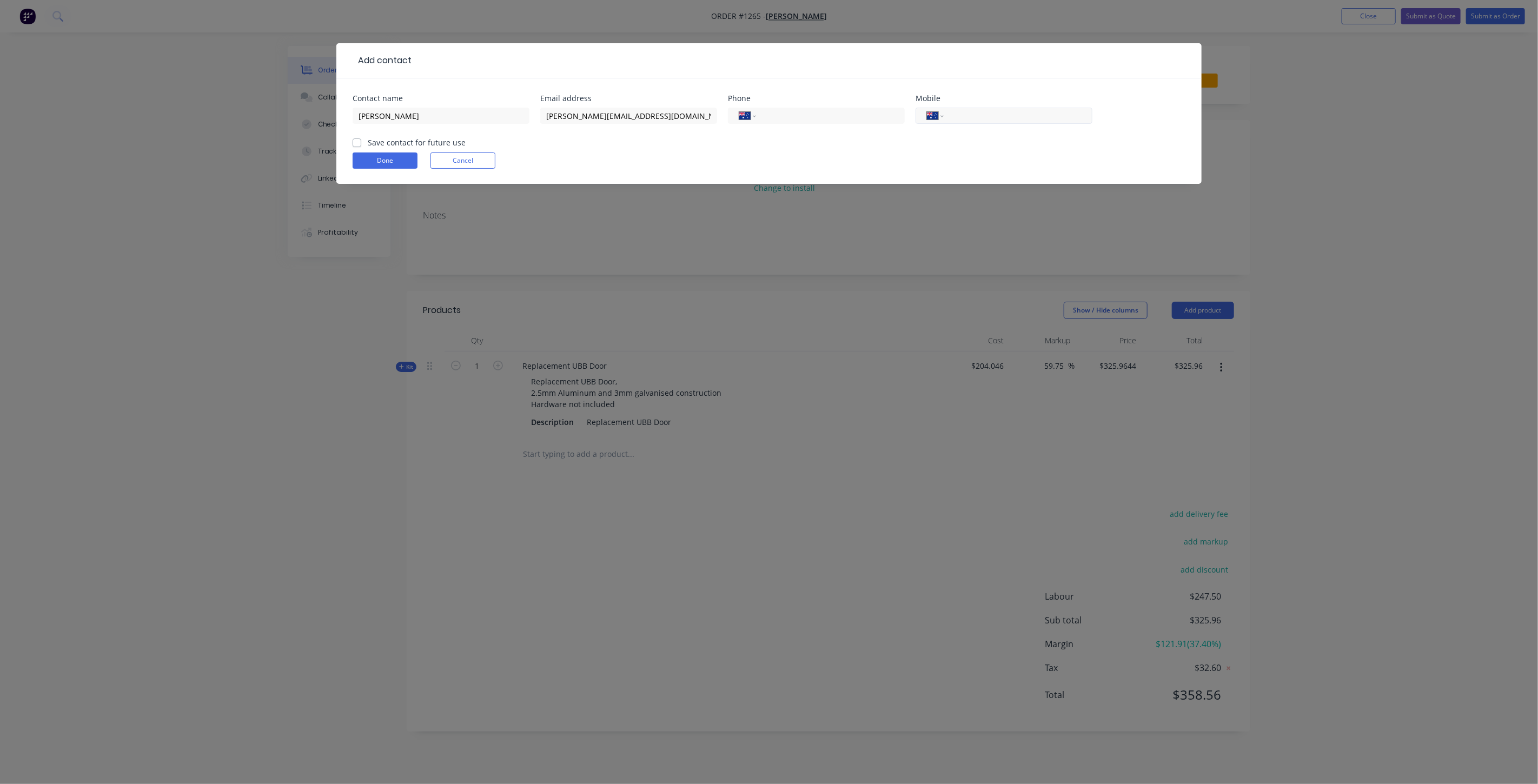
click at [969, 119] on input "tel" at bounding box center [1016, 116] width 130 height 12
click at [368, 138] on label "Save contact for future use" at bounding box center [417, 142] width 98 height 12
click at [358, 138] on input "Save contact for future use" at bounding box center [357, 142] width 9 height 10
checkbox input "true"
click at [958, 115] on input "tel" at bounding box center [1016, 116] width 130 height 12
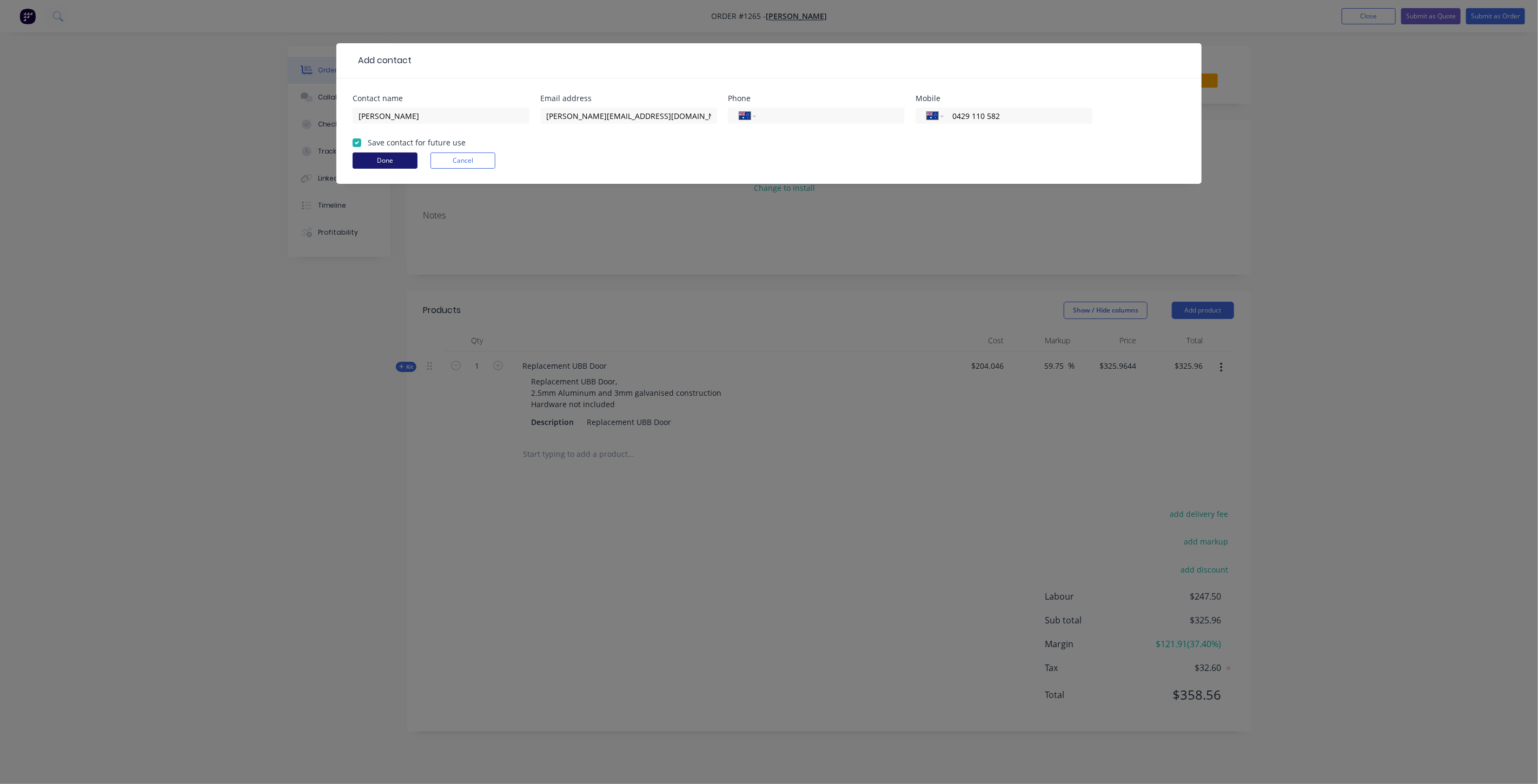
type input "0429 110 582"
click at [396, 158] on button "Done" at bounding box center [385, 161] width 65 height 16
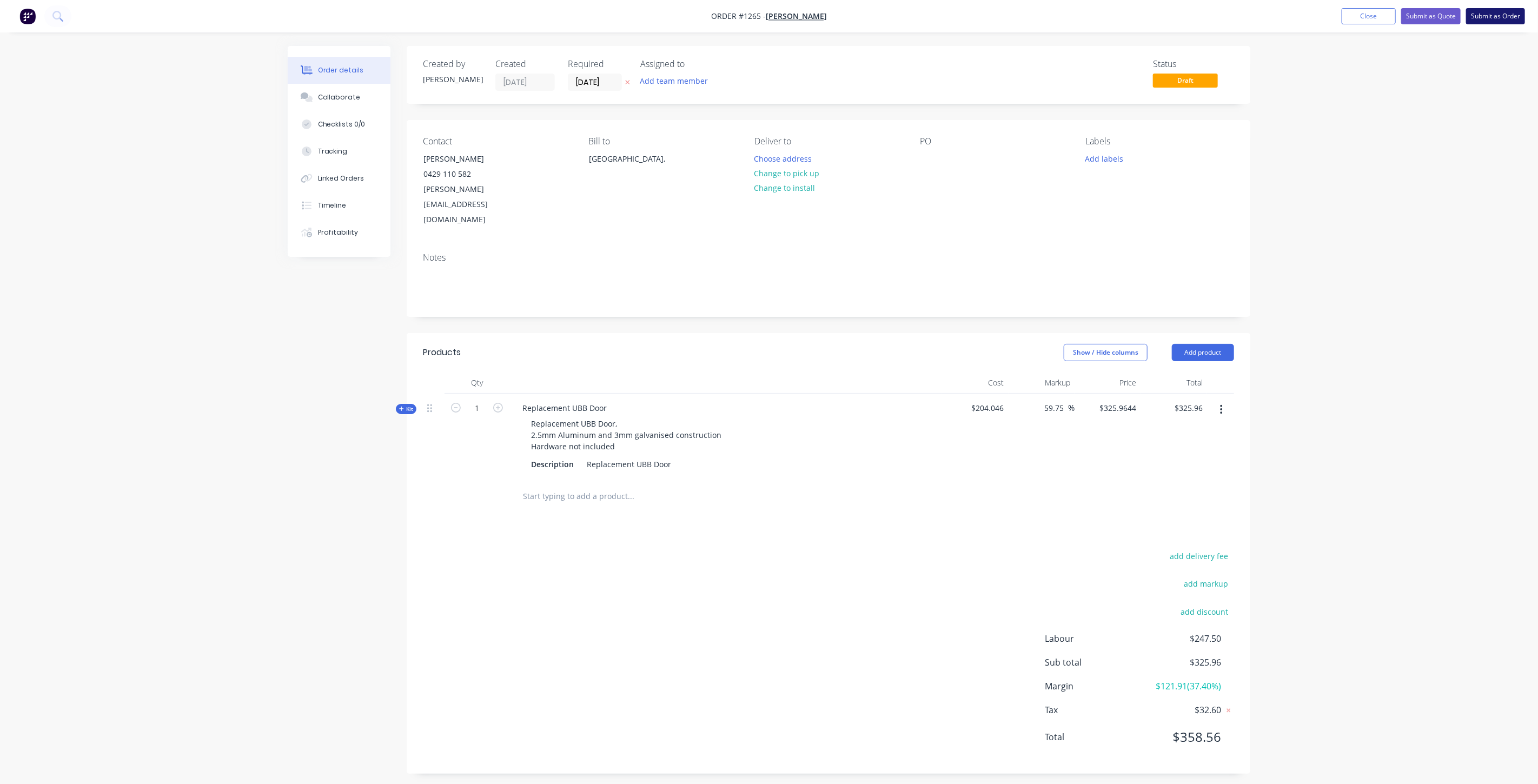
click at [1486, 14] on button "Submit as Order" at bounding box center [1496, 16] width 59 height 16
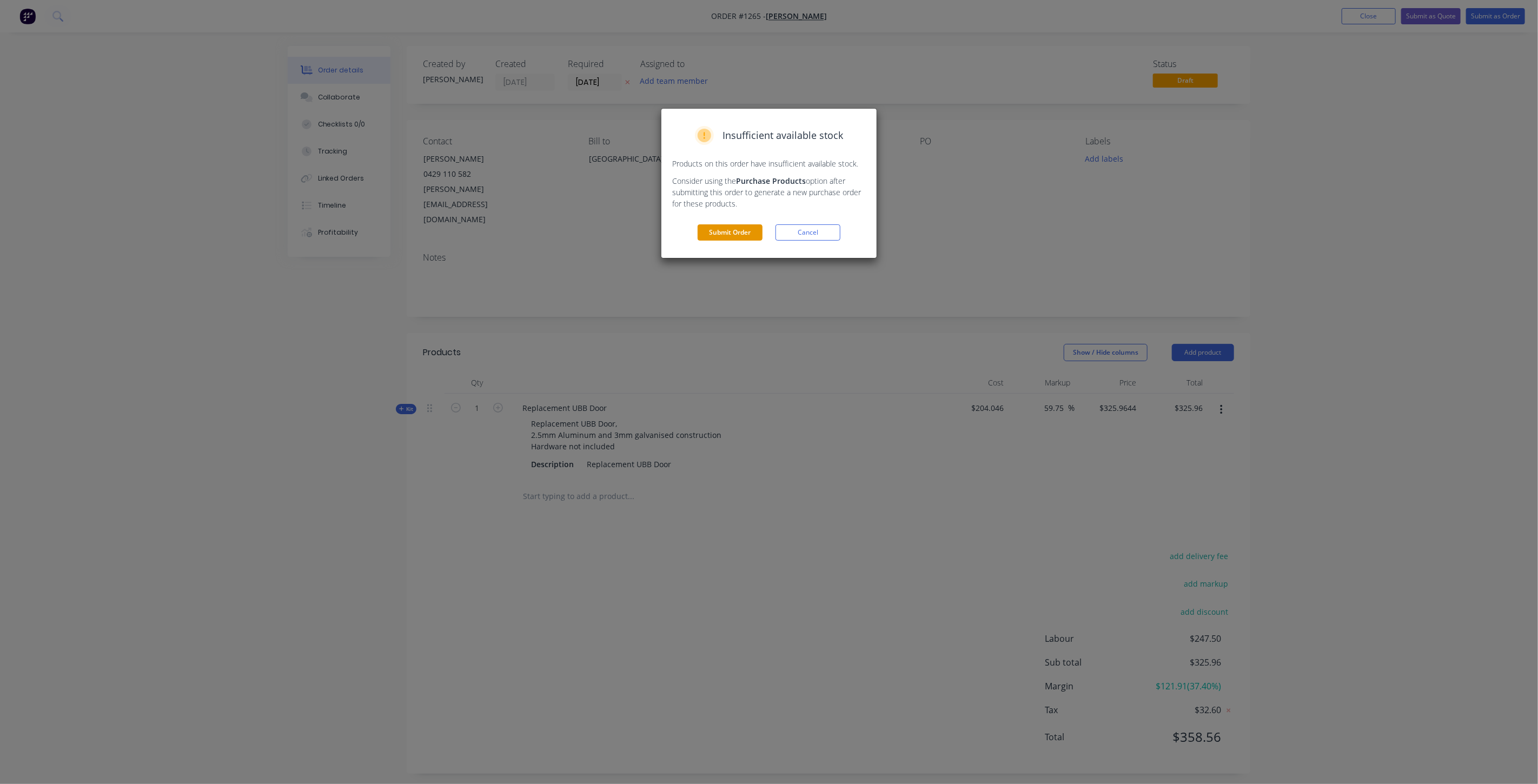
click at [745, 233] on button "Submit Order" at bounding box center [730, 232] width 65 height 16
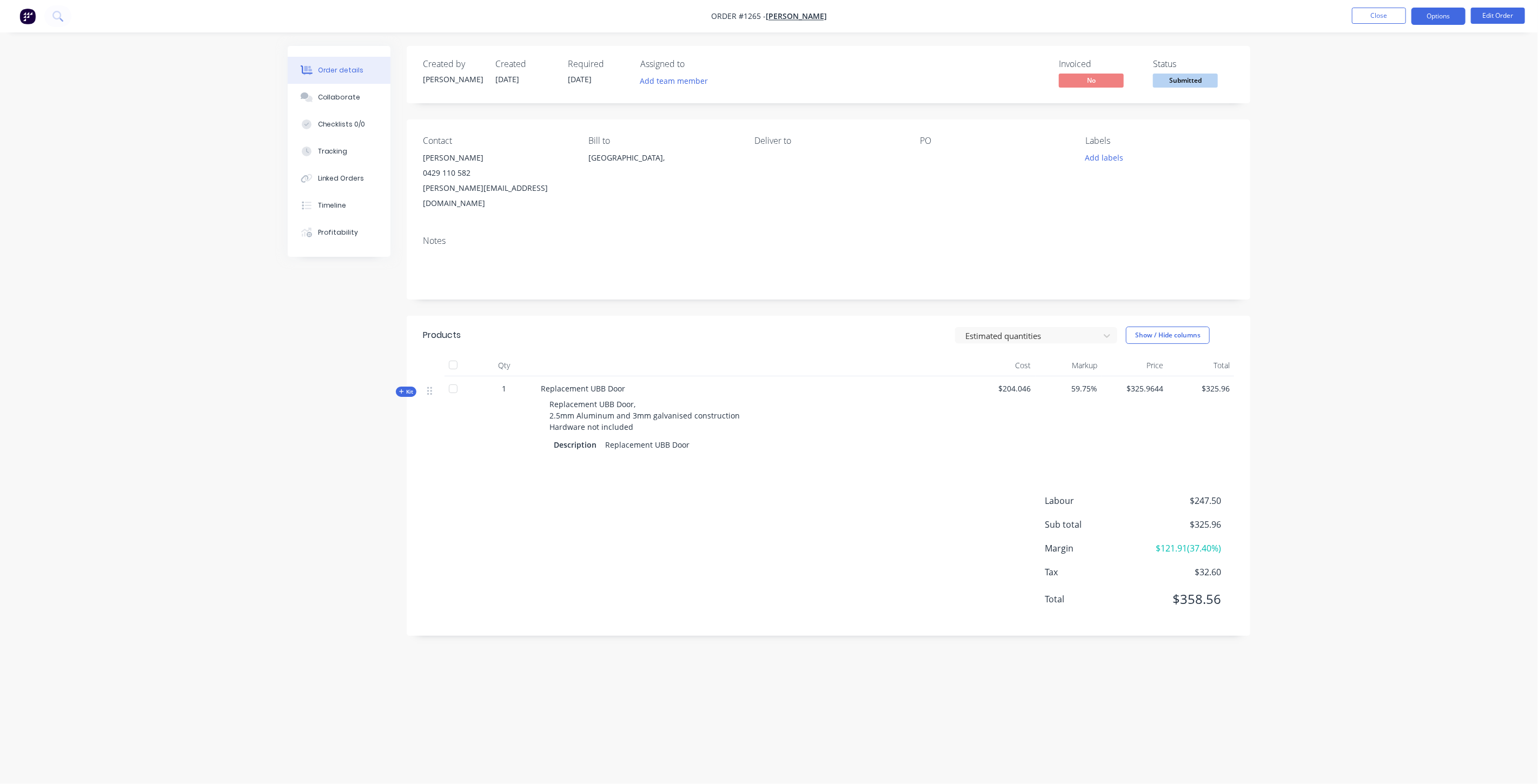
click at [1420, 16] on button "Options" at bounding box center [1438, 16] width 54 height 17
click at [1408, 104] on div "Order Confirmation" at bounding box center [1406, 108] width 100 height 16
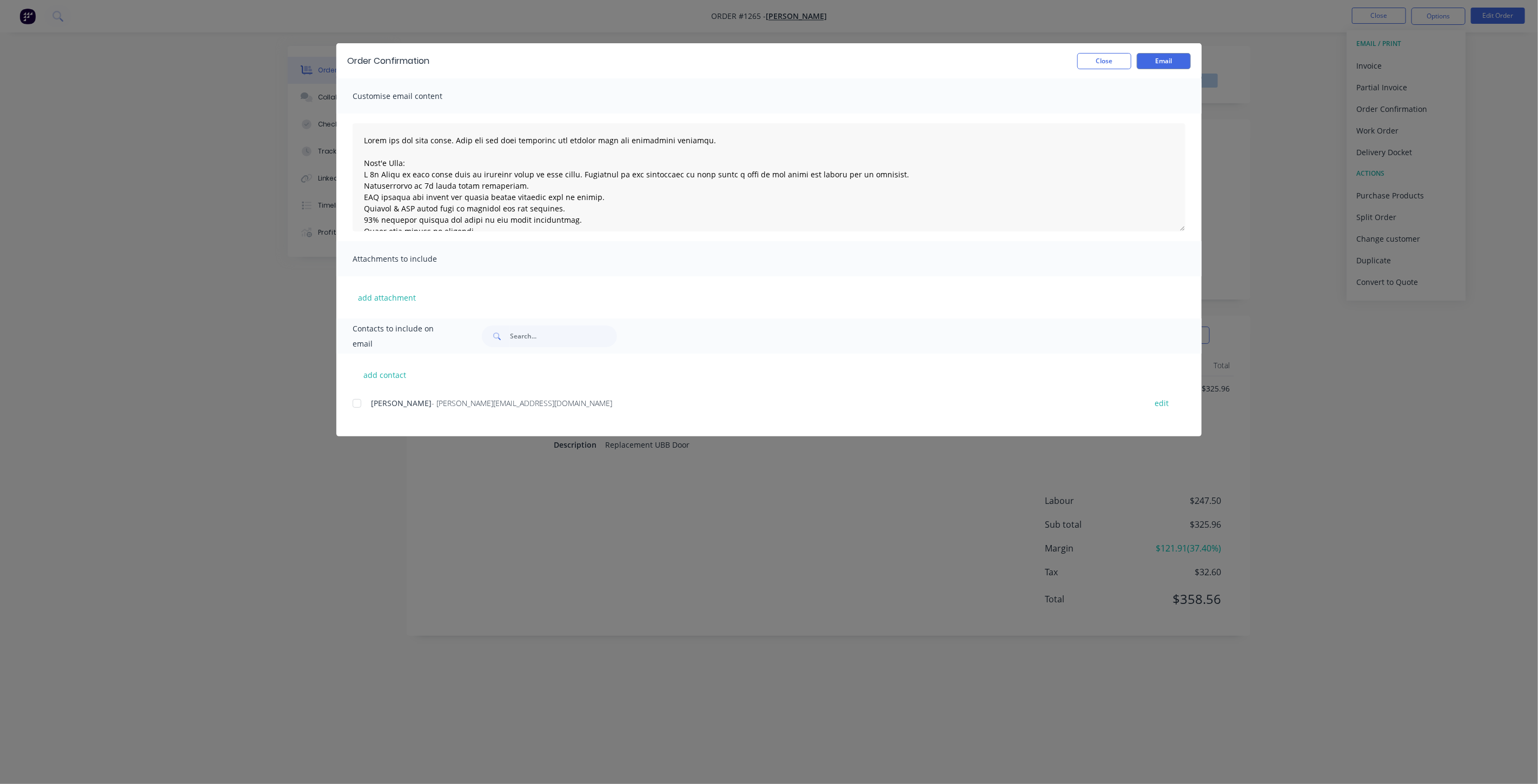
click at [353, 404] on div at bounding box center [357, 404] width 22 height 22
type textarea "Thank you for your order. This has now been processed and entered into the prod…"
click at [1151, 62] on button "Email" at bounding box center [1164, 61] width 54 height 16
type textarea "Thank you for your order. This has now been processed and entered into the prod…"
click at [1099, 55] on button "Close" at bounding box center [1104, 61] width 54 height 16
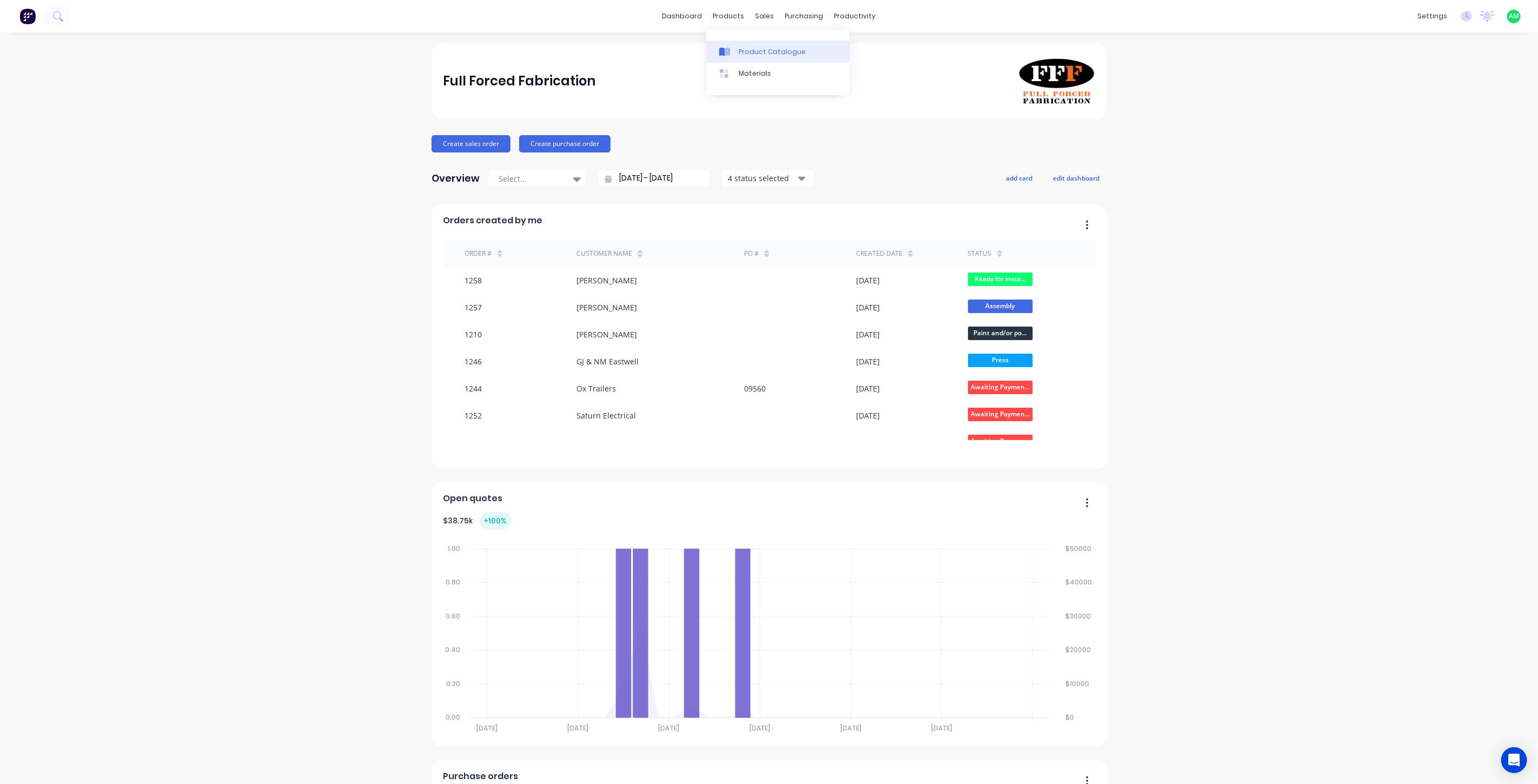
click at [750, 54] on div "Product Catalogue" at bounding box center [772, 52] width 67 height 10
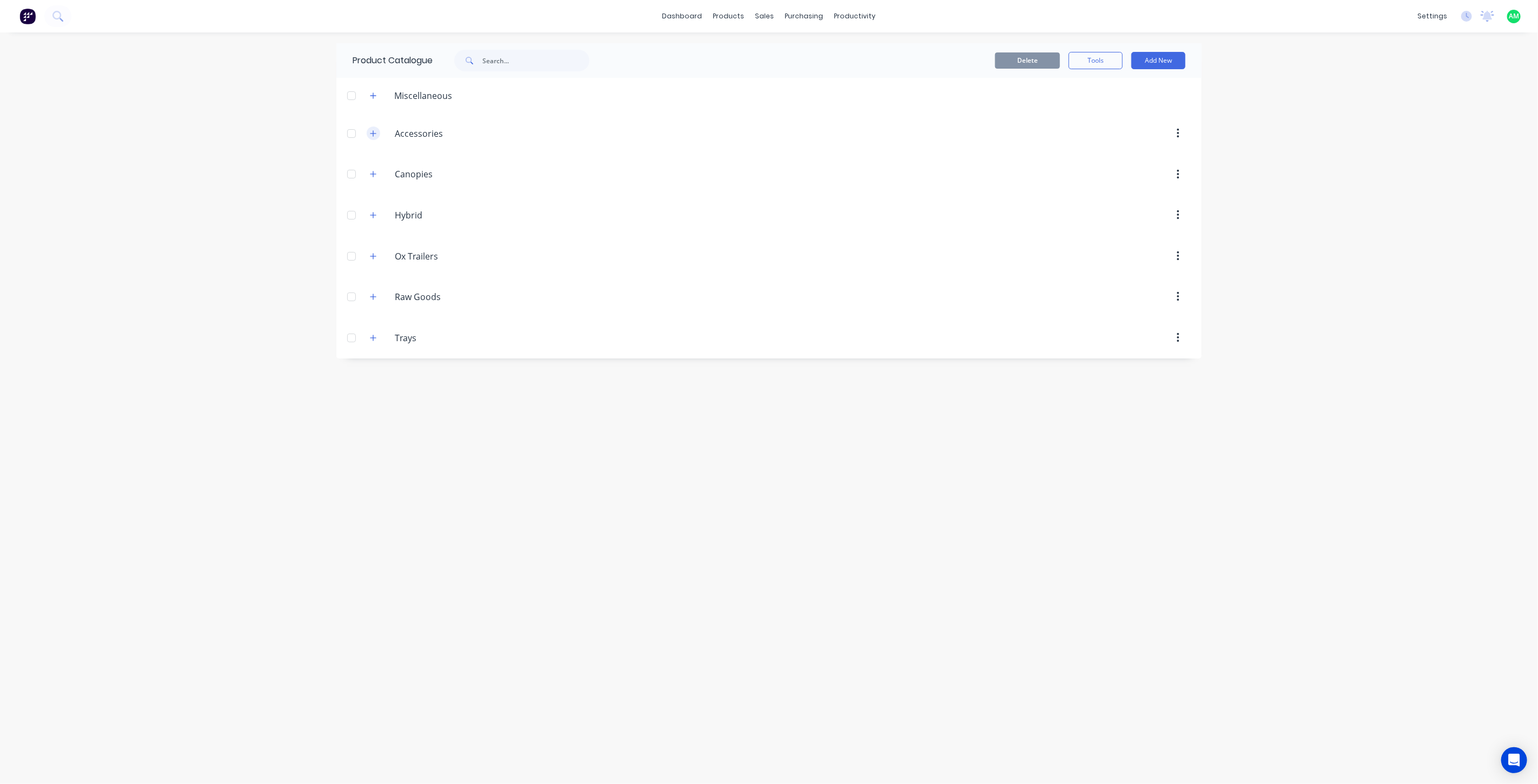
click at [372, 132] on icon "button" at bounding box center [373, 133] width 7 height 7
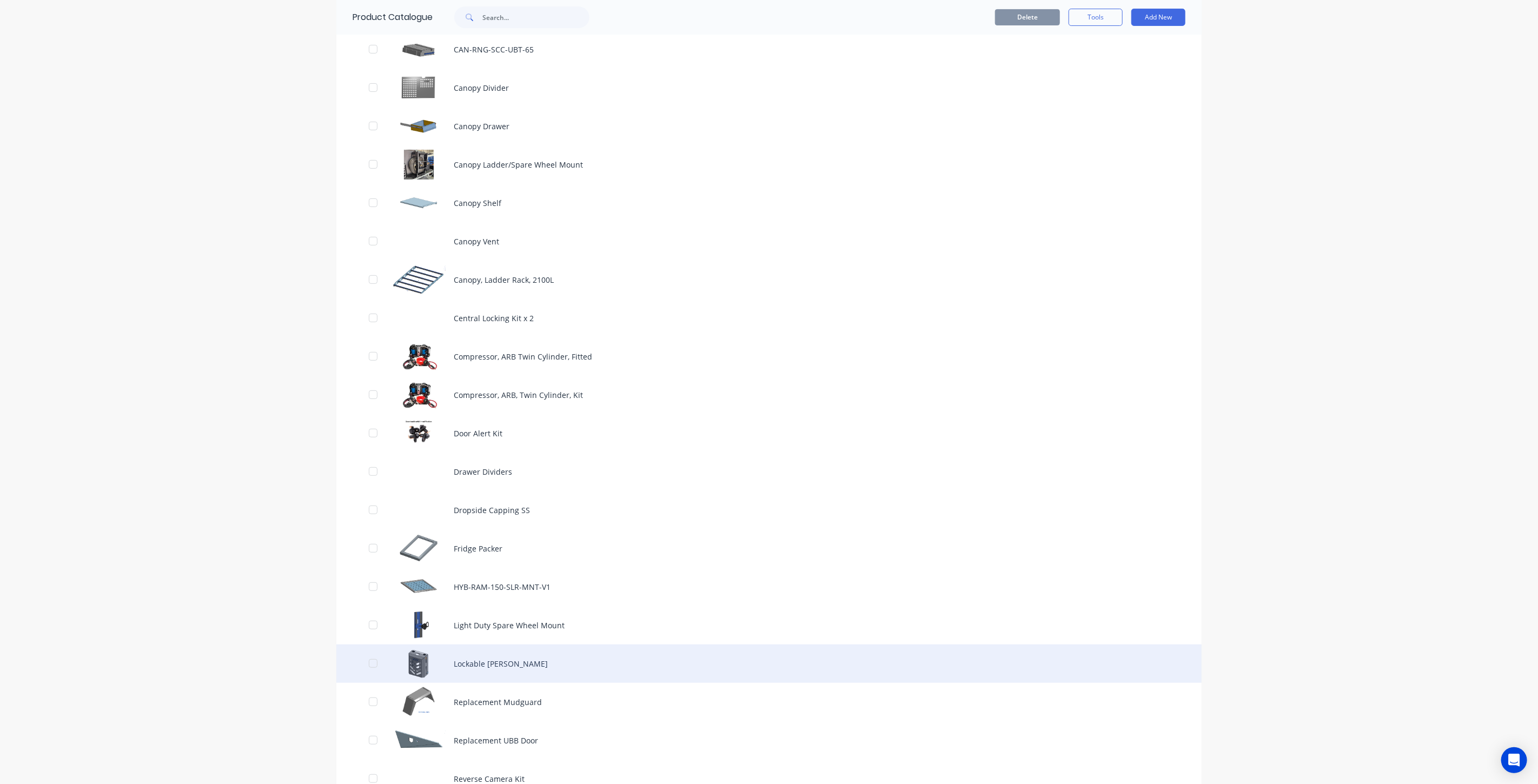
scroll to position [320, 0]
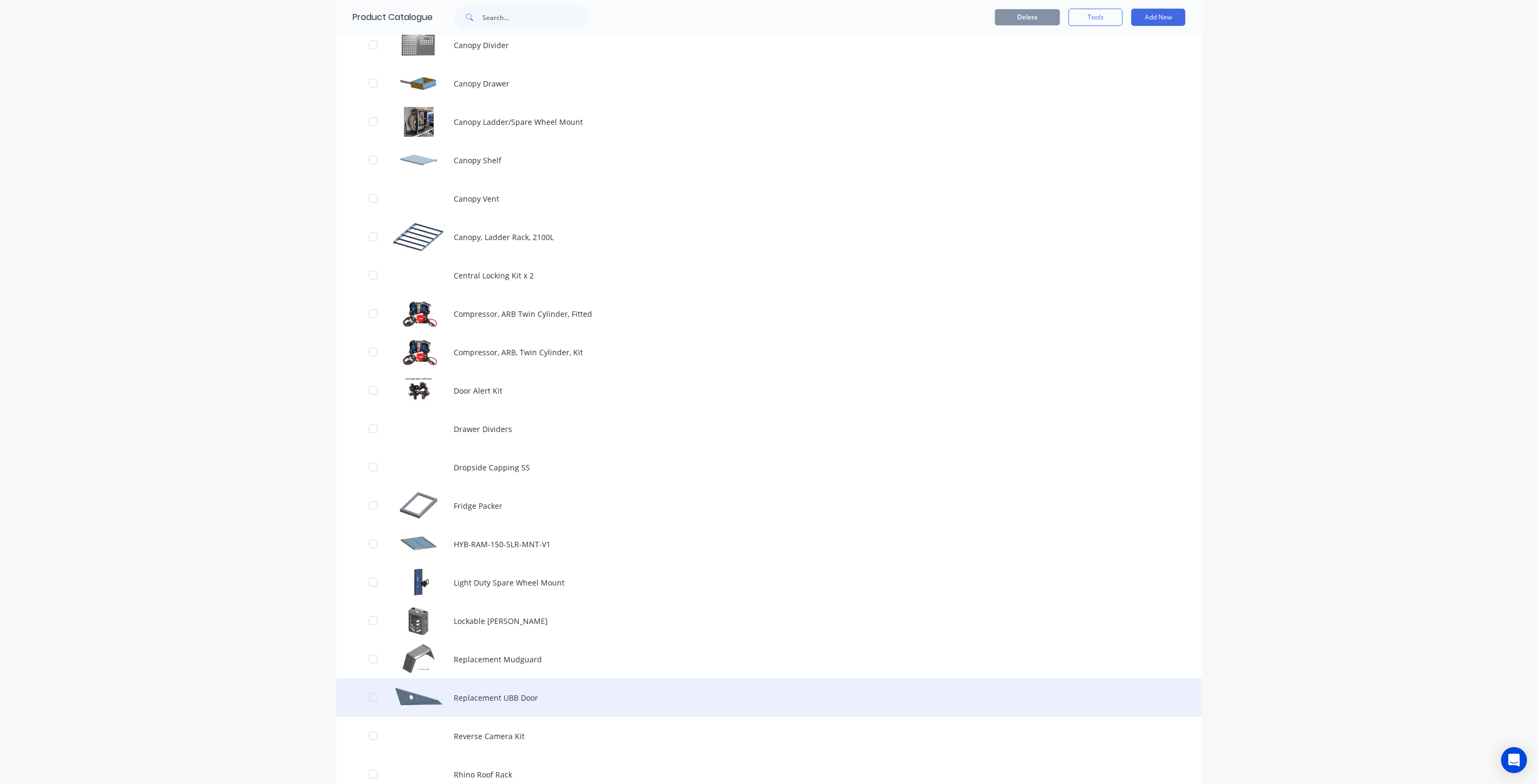
click at [494, 697] on div "Replacement UBB Door" at bounding box center [769, 697] width 866 height 38
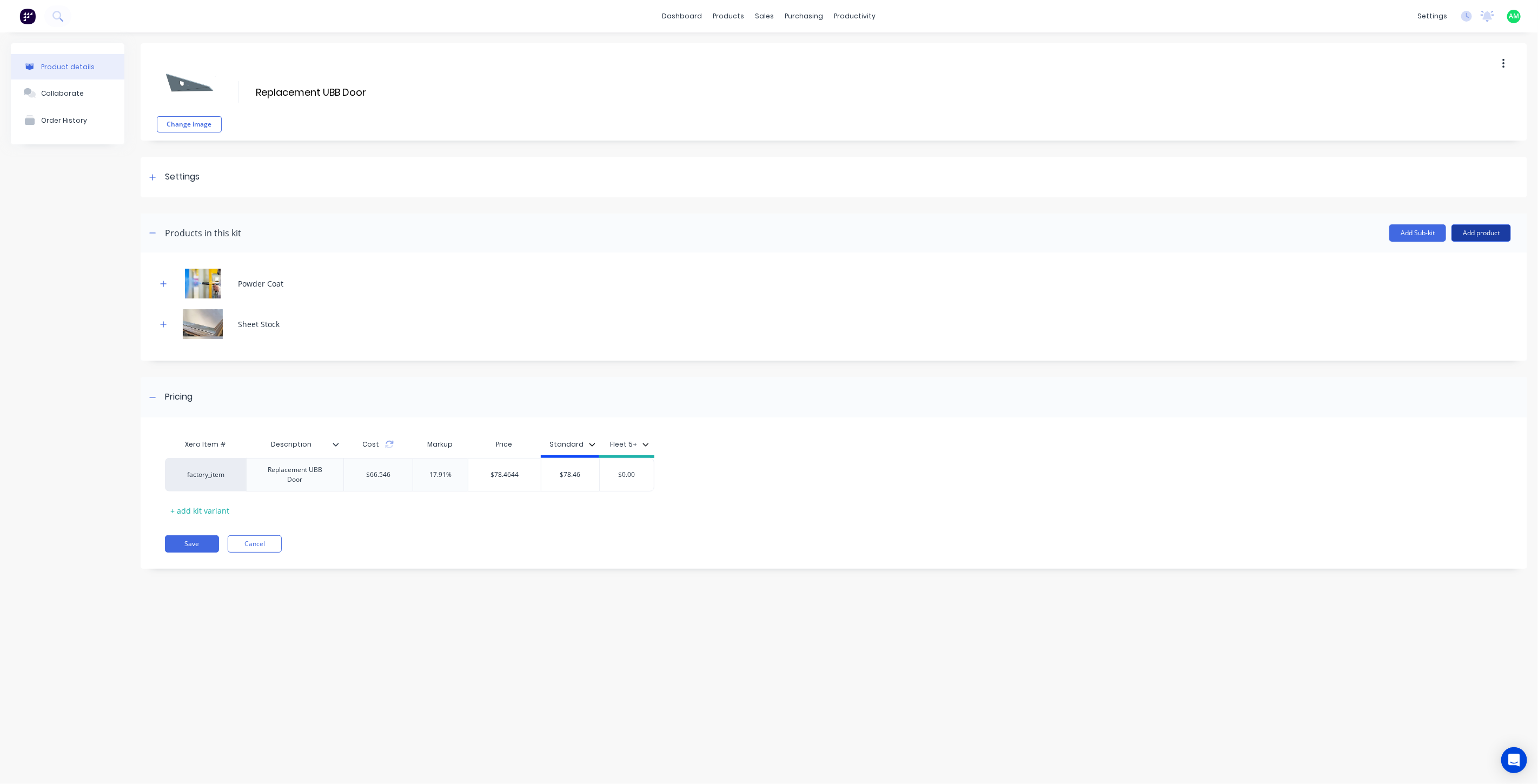
click at [1465, 231] on button "Add product" at bounding box center [1481, 232] width 59 height 17
click at [1449, 280] on div "Labour" at bounding box center [1460, 282] width 83 height 16
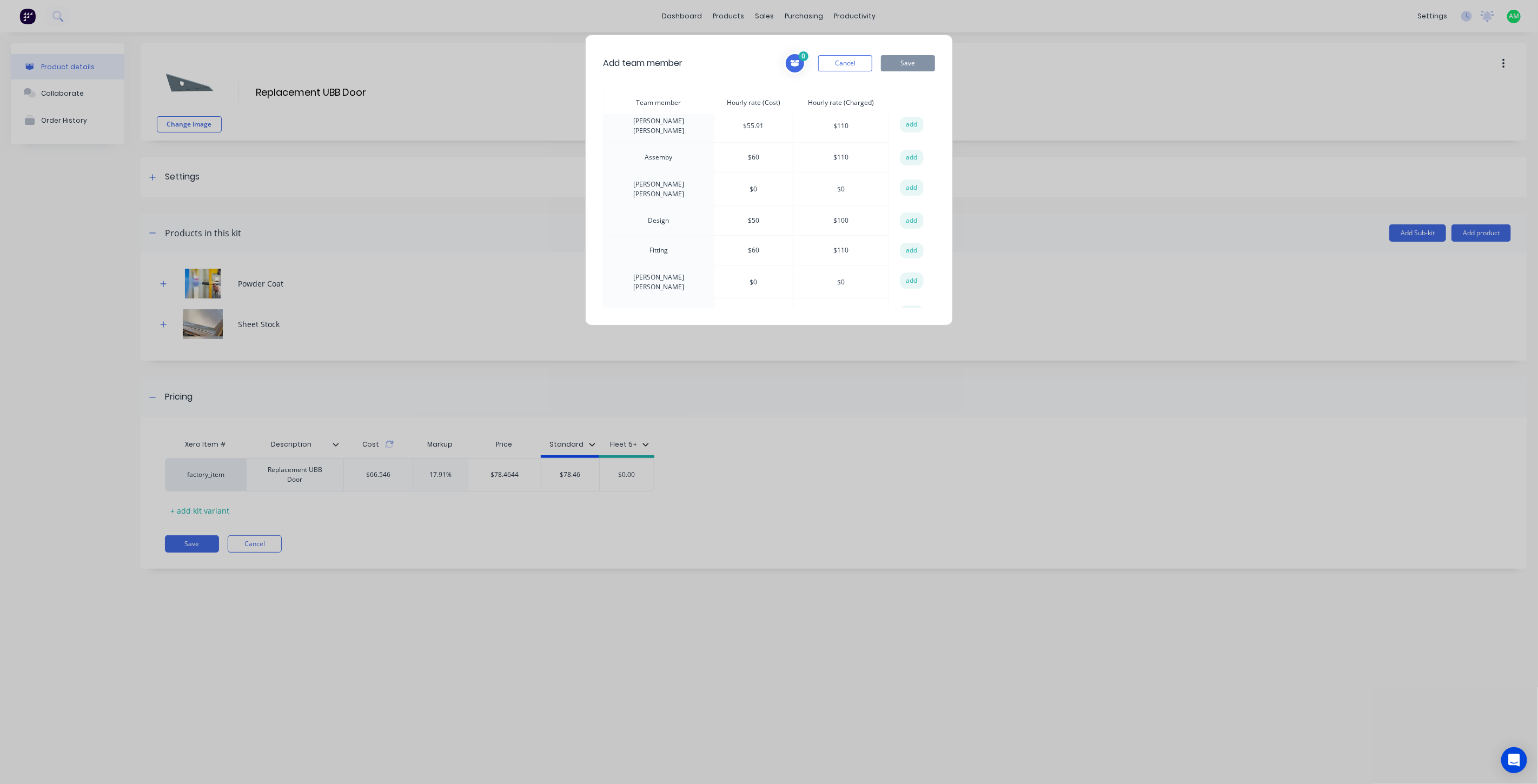
scroll to position [40, 0]
click at [909, 210] on button "add" at bounding box center [912, 218] width 24 height 16
click at [907, 256] on button "add" at bounding box center [912, 265] width 24 height 16
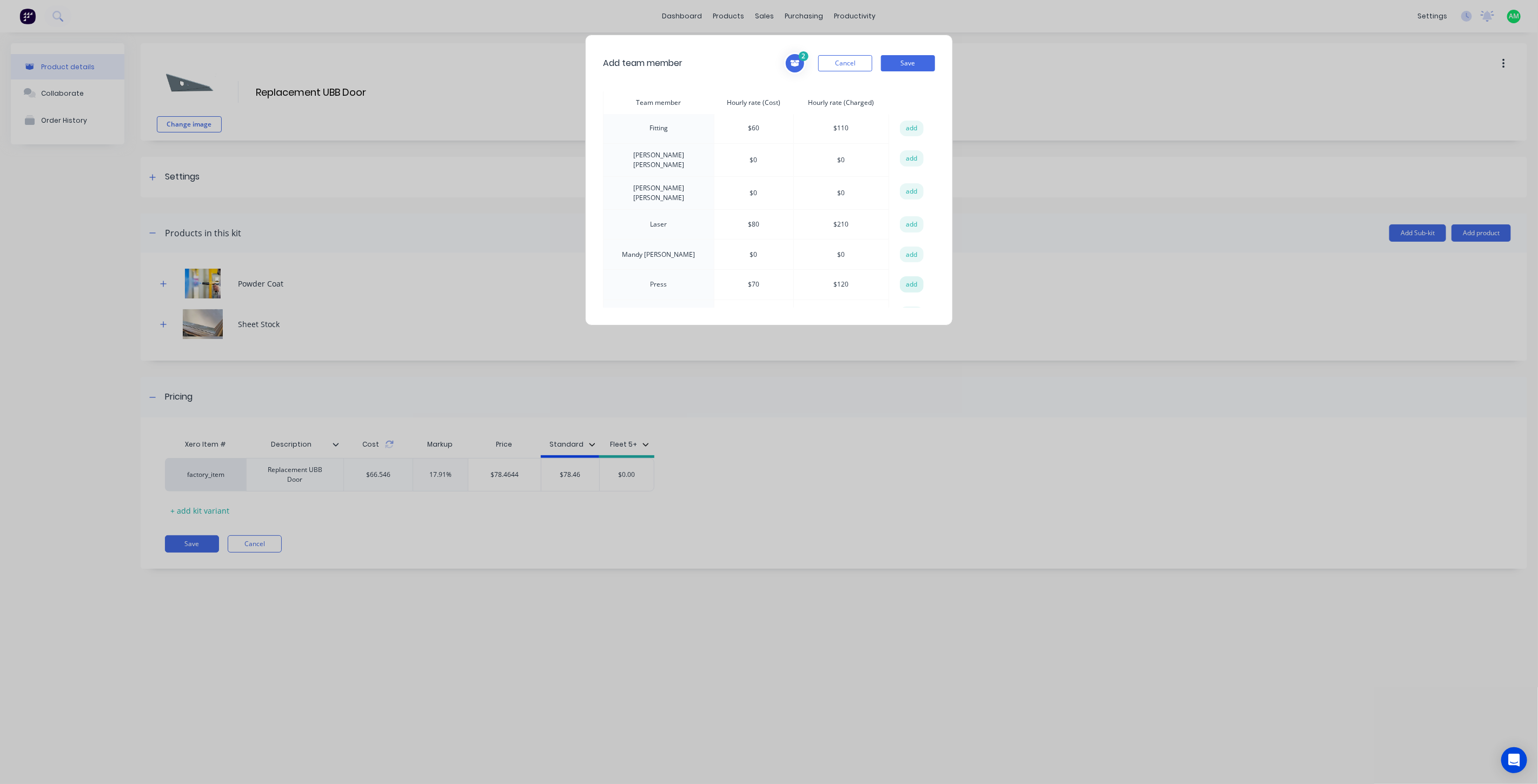
click at [907, 276] on button "add" at bounding box center [912, 284] width 24 height 16
click at [903, 277] on button "add" at bounding box center [912, 285] width 24 height 16
click at [916, 60] on button "Save" at bounding box center [908, 63] width 54 height 16
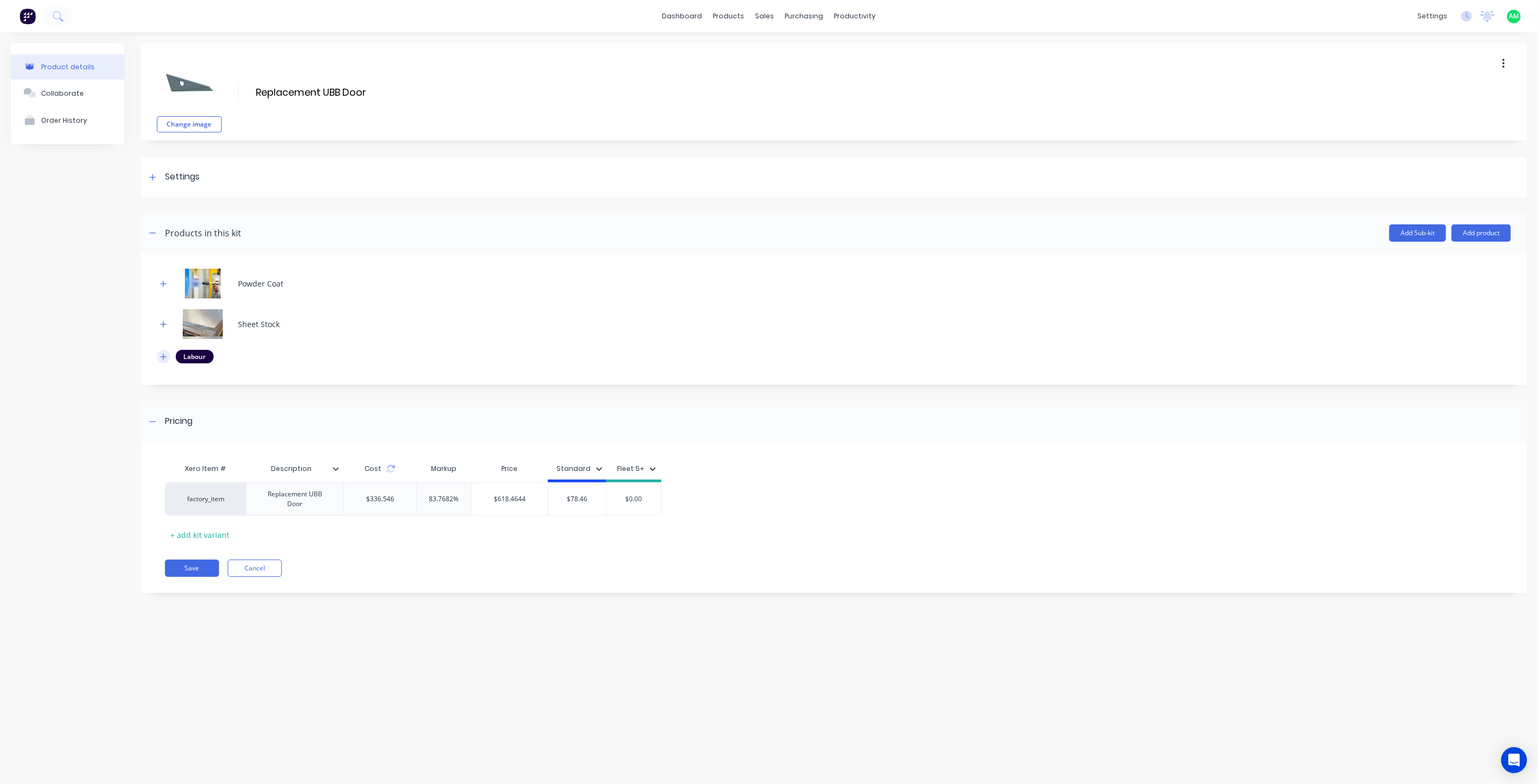
click at [165, 355] on icon "button" at bounding box center [164, 357] width 7 height 7
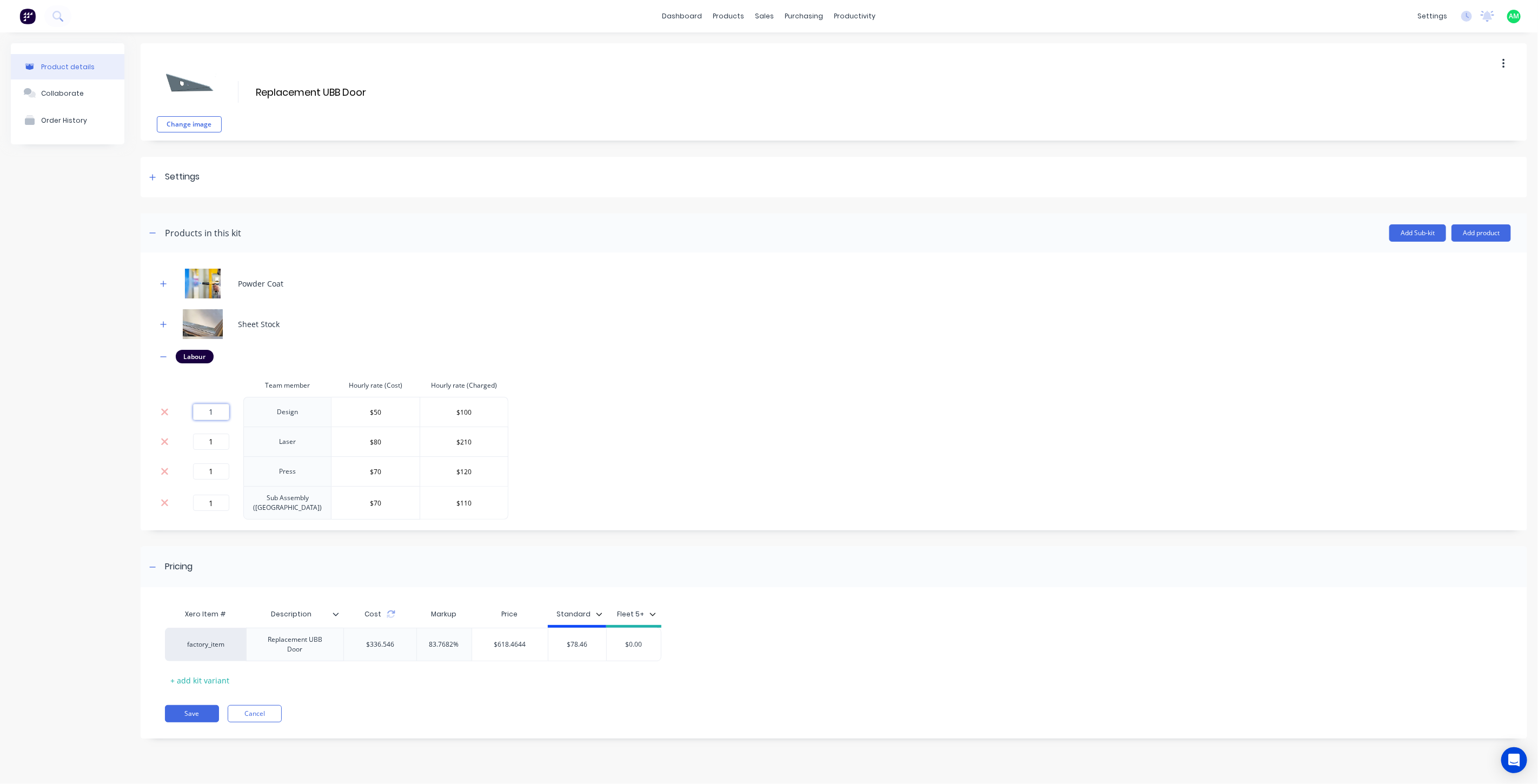
click at [222, 412] on input "1" at bounding box center [211, 412] width 36 height 16
type input "0.25"
click at [216, 442] on input "1" at bounding box center [211, 442] width 36 height 16
drag, startPoint x: 218, startPoint y: 442, endPoint x: 198, endPoint y: 442, distance: 20.0
click at [198, 442] on input "1" at bounding box center [211, 442] width 36 height 16
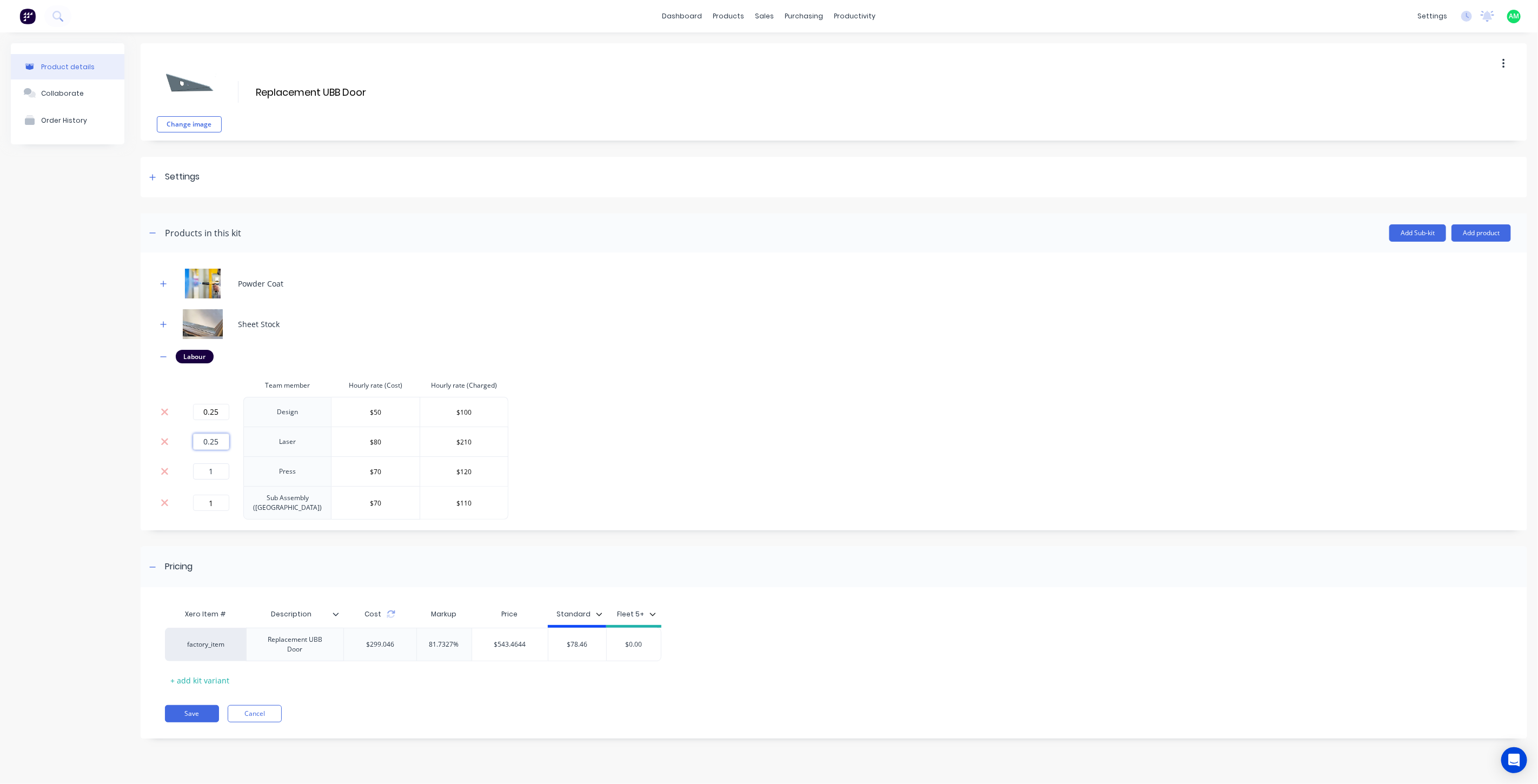
type input "0.25"
click at [216, 470] on input "1" at bounding box center [211, 472] width 36 height 16
drag, startPoint x: 221, startPoint y: 470, endPoint x: 204, endPoint y: 470, distance: 17.0
click at [204, 470] on input "1" at bounding box center [211, 472] width 36 height 16
type input "0.5"
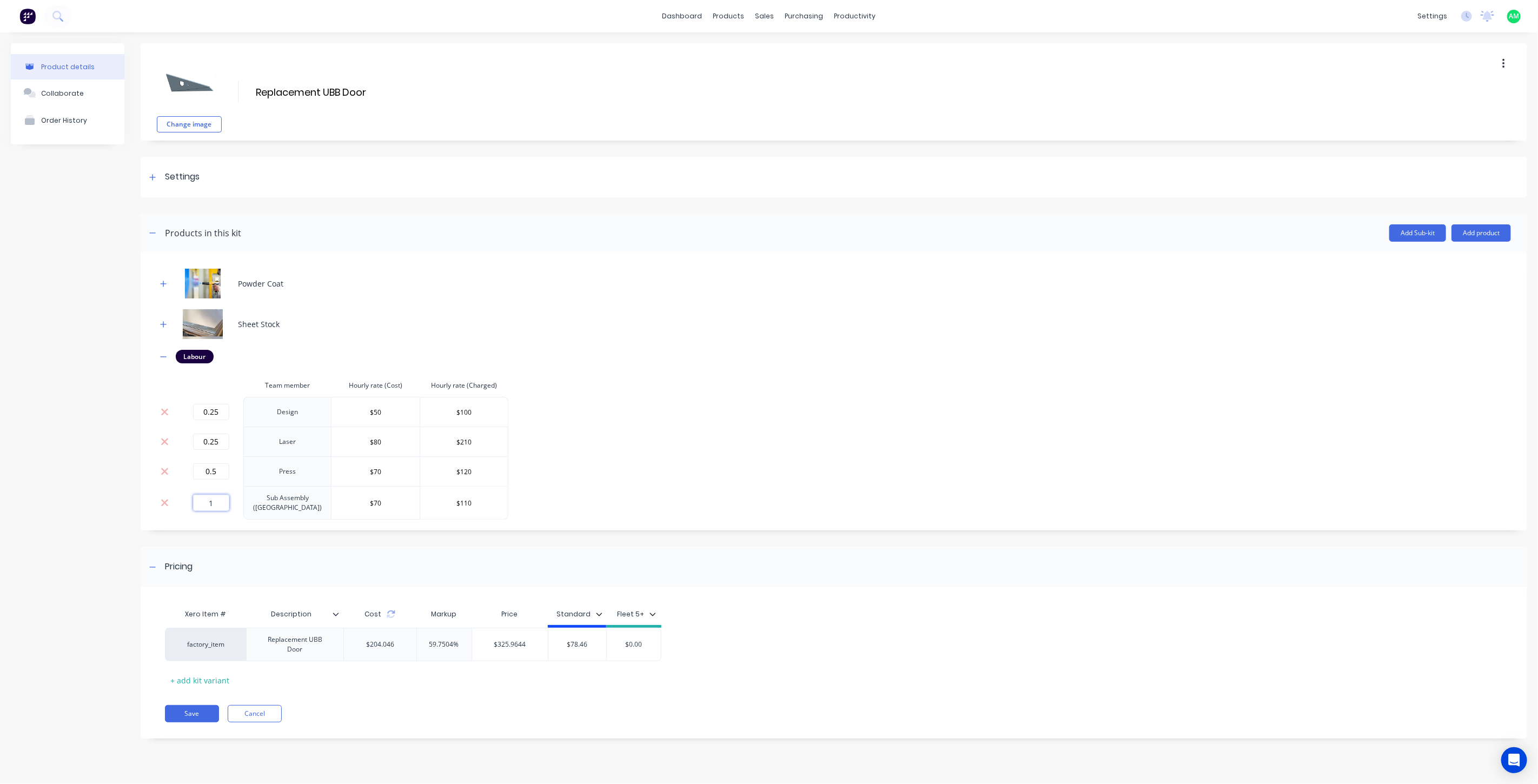
click at [214, 502] on input "1" at bounding box center [211, 503] width 36 height 16
click at [166, 351] on button "button" at bounding box center [164, 357] width 14 height 14
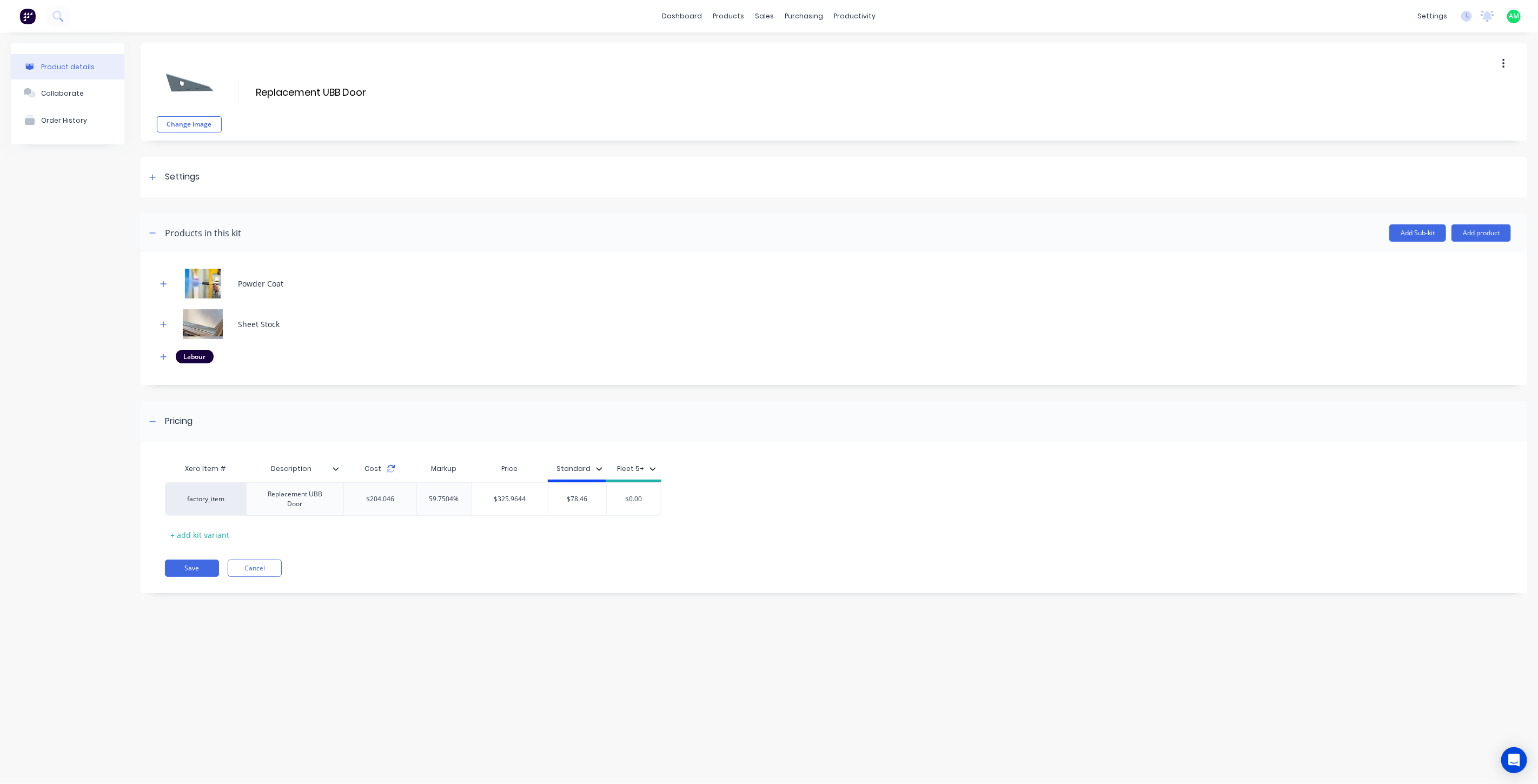
click at [391, 467] on icon at bounding box center [391, 466] width 8 height 3
type input "$325.9644"
drag, startPoint x: 495, startPoint y: 496, endPoint x: 467, endPoint y: 498, distance: 28.1
click at [467, 498] on div "factory_item Replacement UBB Door $204.046 59.7504% $325.9644 $325.9644 $78.46 …" at bounding box center [413, 498] width 497 height 33
drag, startPoint x: 569, startPoint y: 504, endPoint x: 589, endPoint y: 503, distance: 20.0
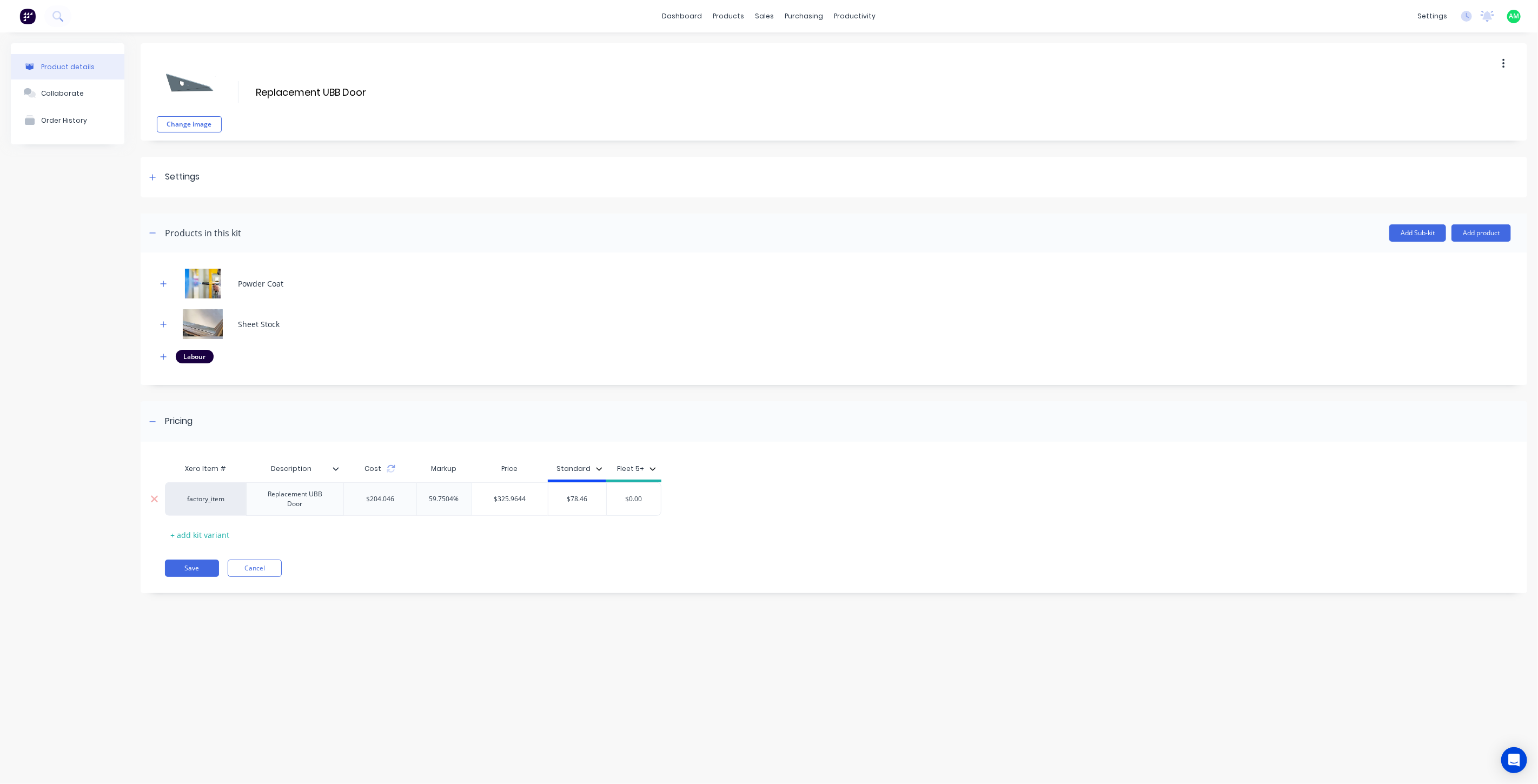
click at [570, 504] on div "$78.46" at bounding box center [578, 499] width 59 height 27
drag, startPoint x: 591, startPoint y: 502, endPoint x: 556, endPoint y: 499, distance: 35.1
click at [556, 499] on input "$78.46" at bounding box center [578, 499] width 59 height 10
type input "325"
click at [673, 557] on div "Xero Item # Description Cost Markup Price Standard Fleet 5+ factory_item Replac…" at bounding box center [833, 523] width 1387 height 140
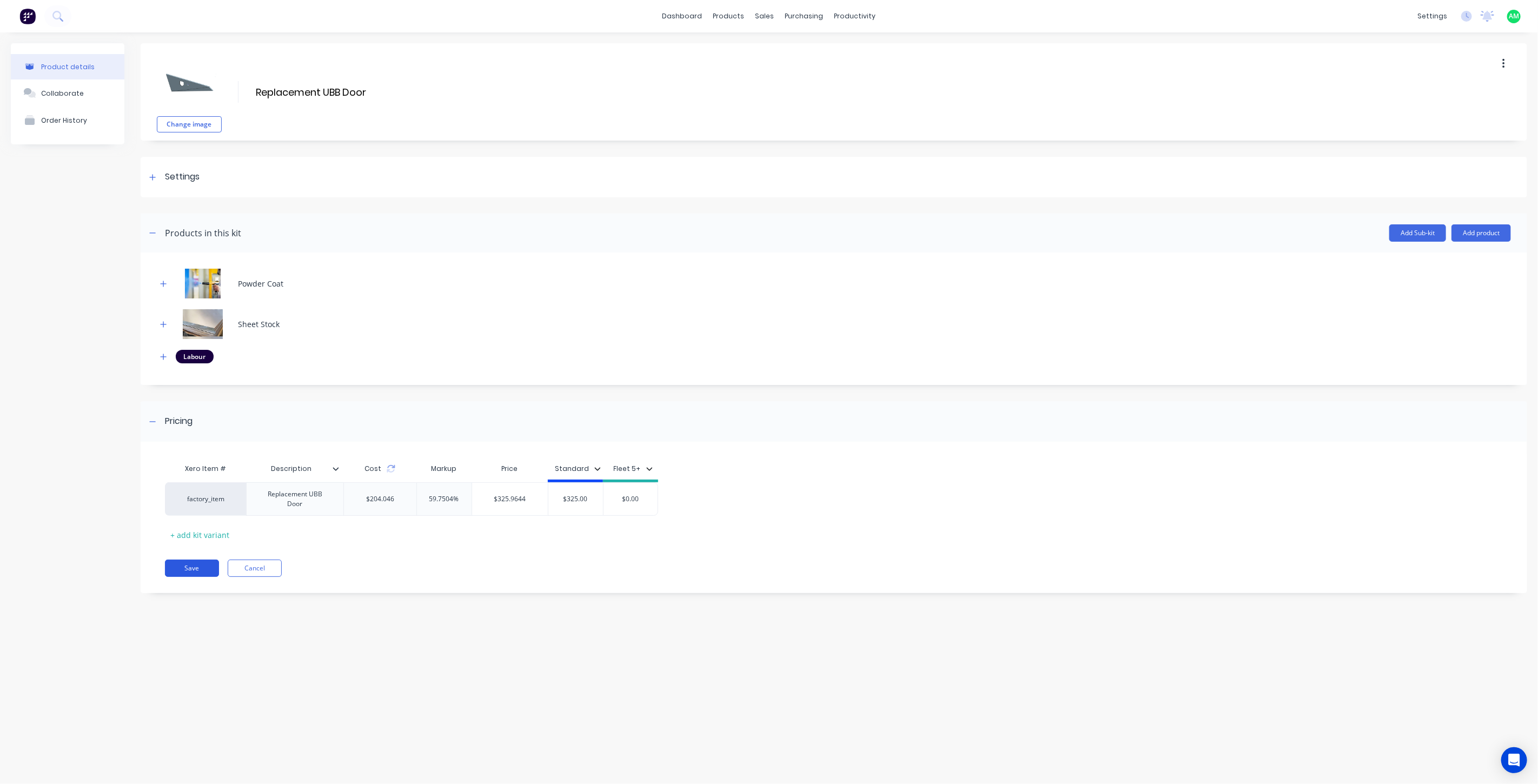
click at [192, 569] on button "Save" at bounding box center [192, 568] width 54 height 17
